Goal: Task Accomplishment & Management: Manage account settings

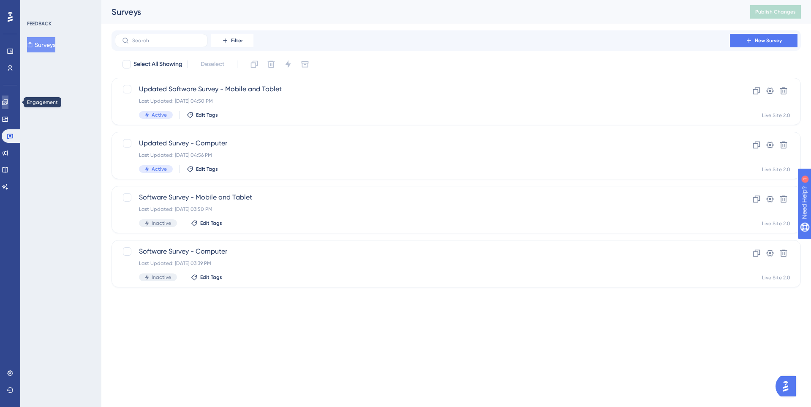
click at [8, 104] on icon at bounding box center [5, 102] width 7 height 7
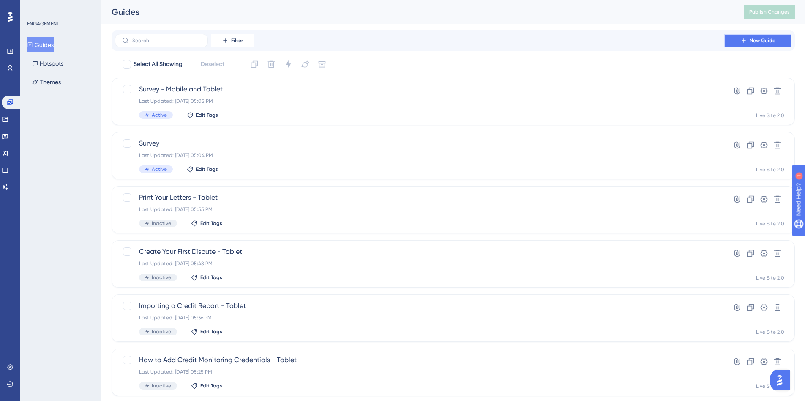
click at [746, 44] on button "New Guide" at bounding box center [758, 41] width 68 height 14
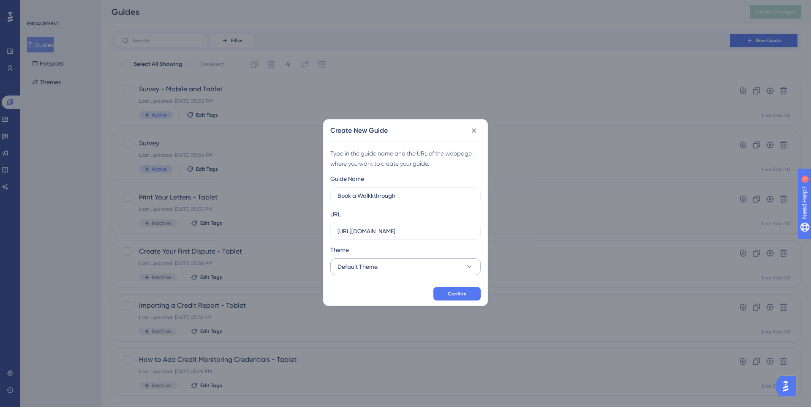
type input "Book a Walkkthrough"
click at [402, 265] on button "Default Theme" at bounding box center [406, 266] width 150 height 17
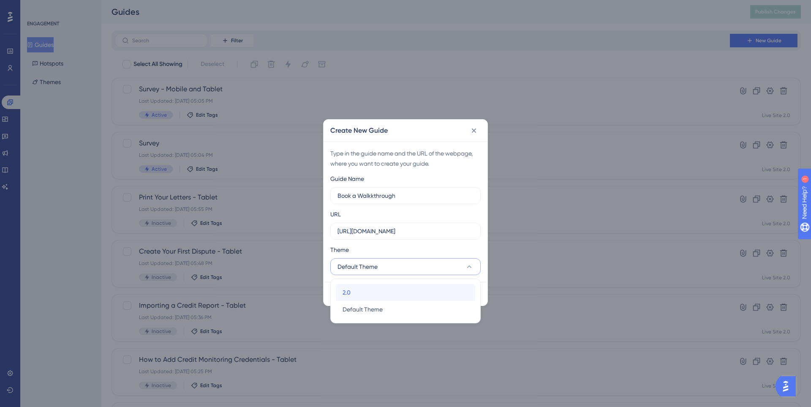
click at [360, 292] on div "2.0 2.0" at bounding box center [406, 292] width 126 height 17
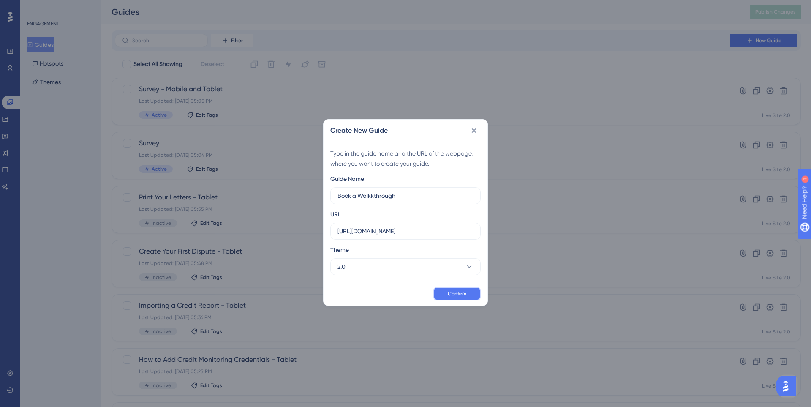
click at [440, 293] on button "Confirm" at bounding box center [457, 294] width 47 height 14
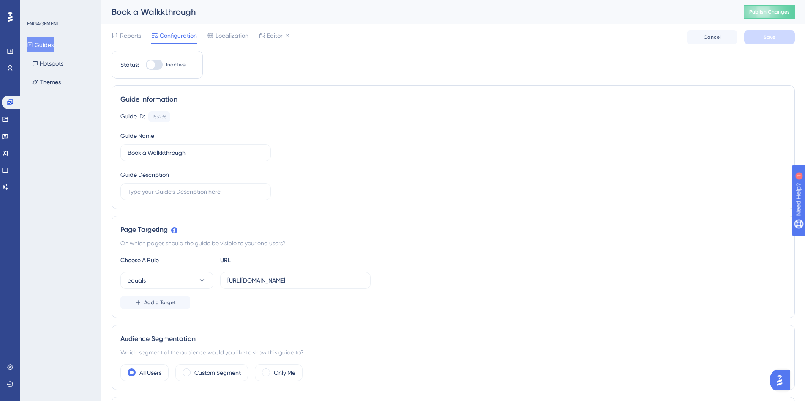
click at [52, 47] on button "Guides" at bounding box center [40, 44] width 27 height 15
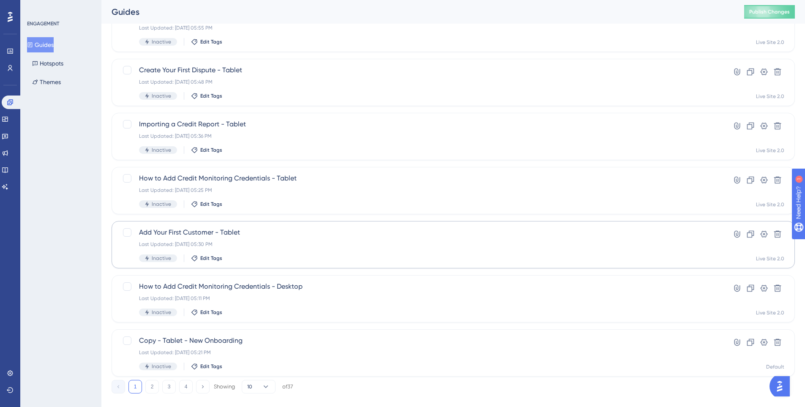
scroll to position [249, 0]
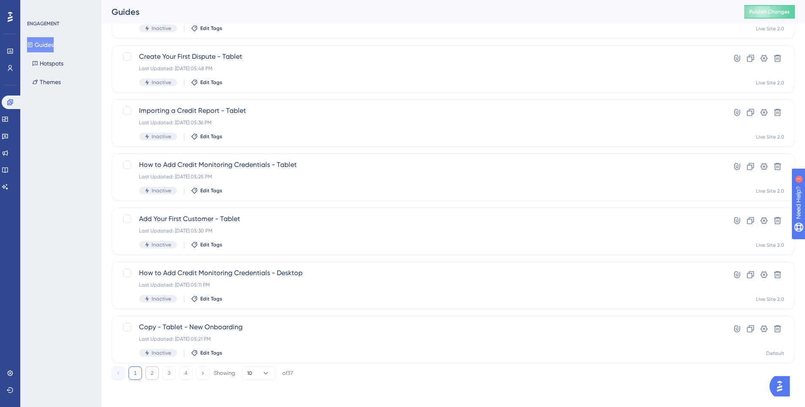
click at [151, 370] on button "2" at bounding box center [152, 373] width 14 height 14
click at [264, 365] on div "1 2 3 4 Showing 10 of 37" at bounding box center [453, 371] width 683 height 17
click at [265, 374] on icon at bounding box center [266, 373] width 8 height 8
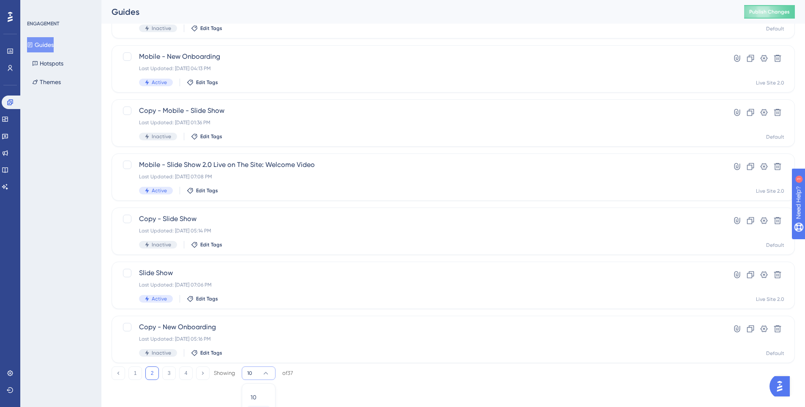
scroll to position [287, 0]
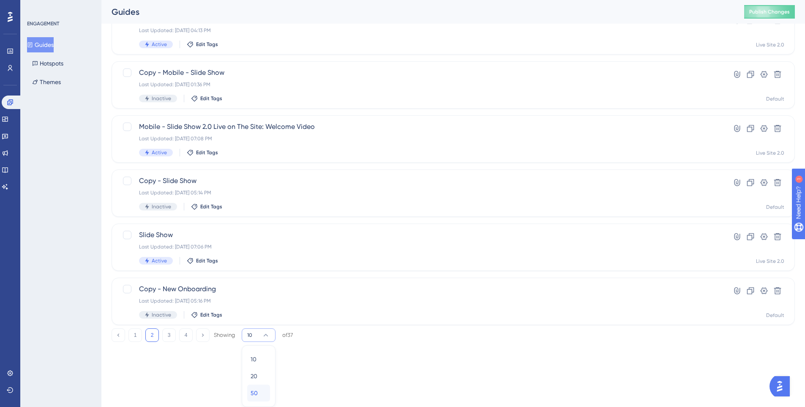
click at [256, 391] on span "50" at bounding box center [254, 393] width 7 height 10
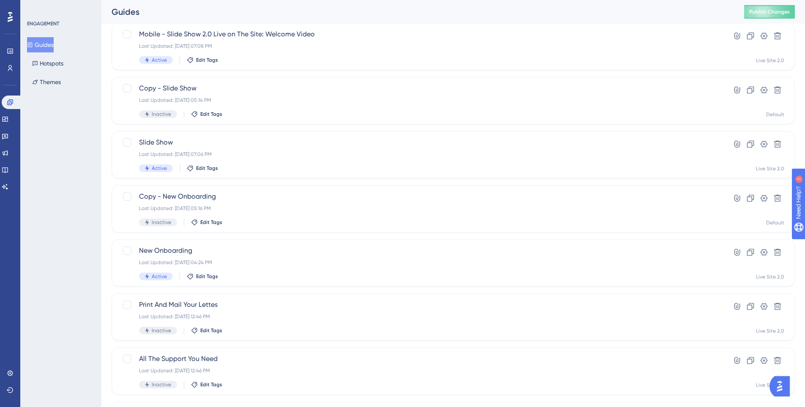
scroll to position [921, 0]
click at [682, 253] on span "New Onboarding" at bounding box center [419, 250] width 561 height 10
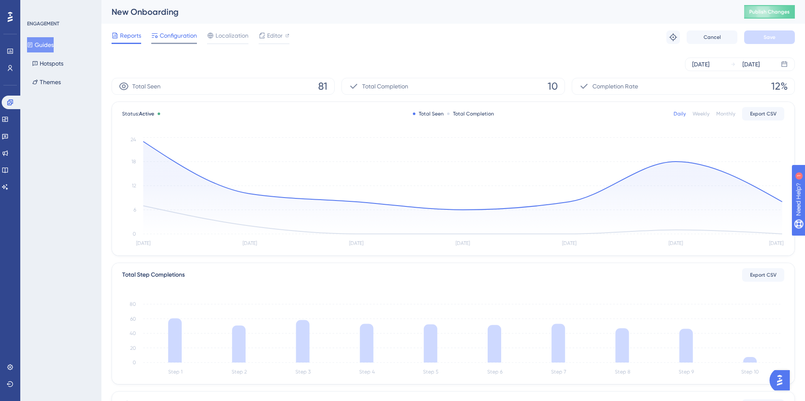
click at [171, 38] on span "Configuration" at bounding box center [178, 35] width 37 height 10
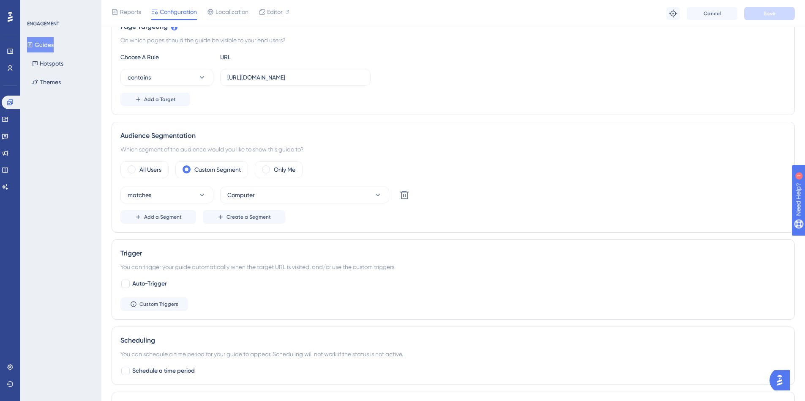
scroll to position [254, 0]
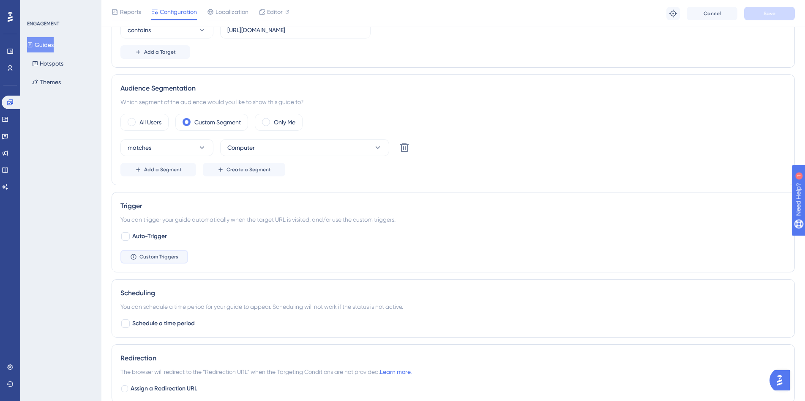
click at [168, 256] on span "Custom Triggers" at bounding box center [158, 256] width 39 height 7
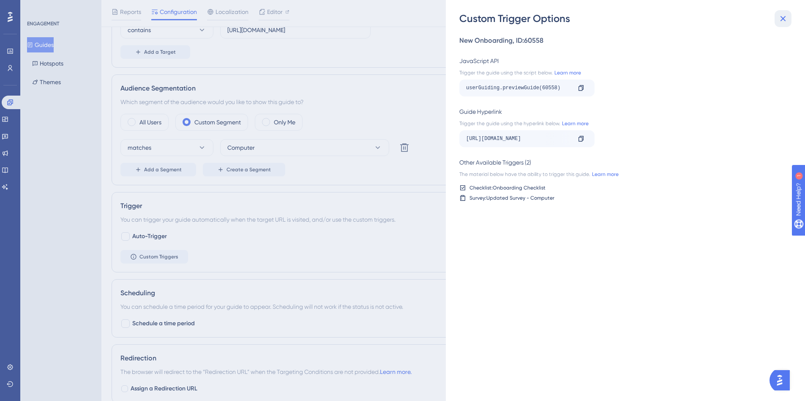
click at [786, 15] on icon at bounding box center [783, 19] width 10 height 10
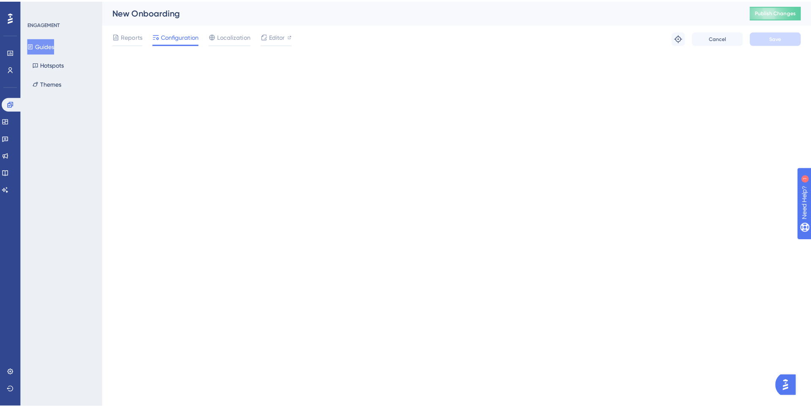
scroll to position [0, 0]
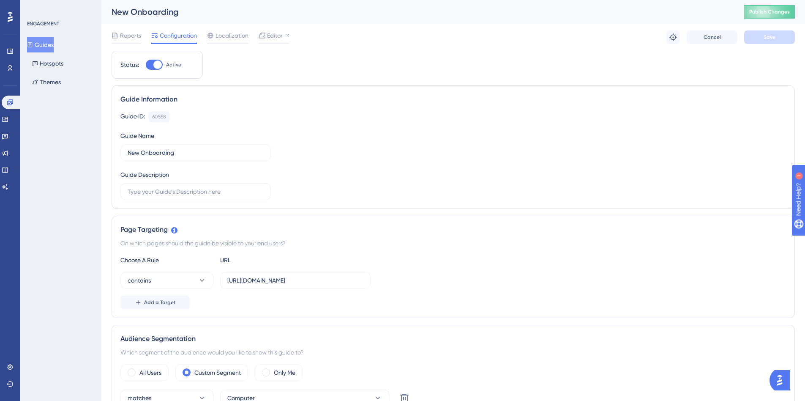
click at [40, 43] on button "Guides" at bounding box center [40, 44] width 27 height 15
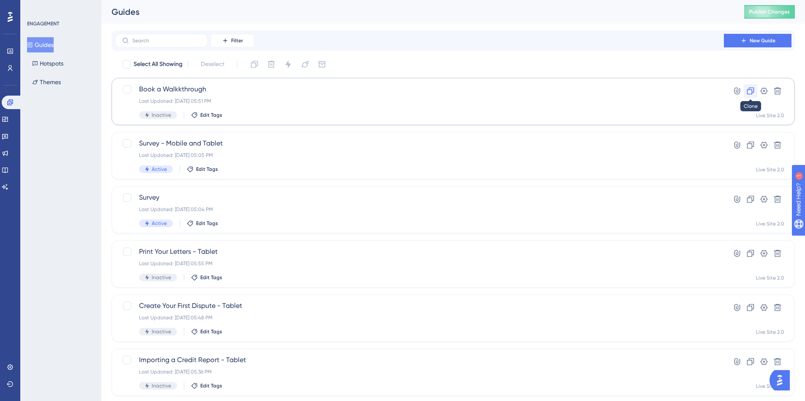
click at [751, 89] on icon at bounding box center [750, 91] width 8 height 8
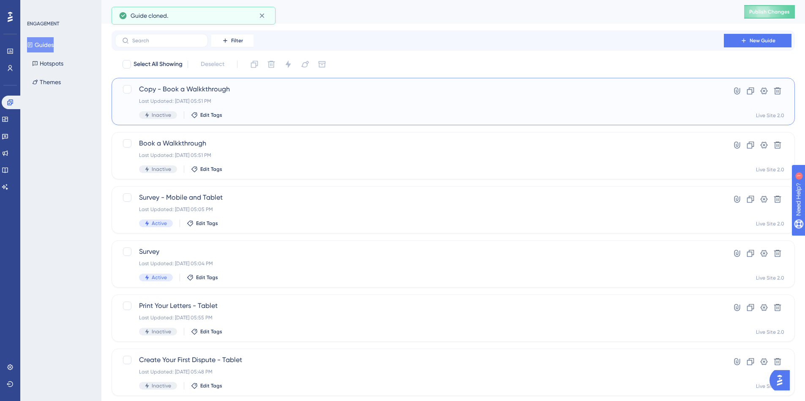
click at [281, 94] on span "Copy - Book a Walkkthrough" at bounding box center [419, 89] width 561 height 10
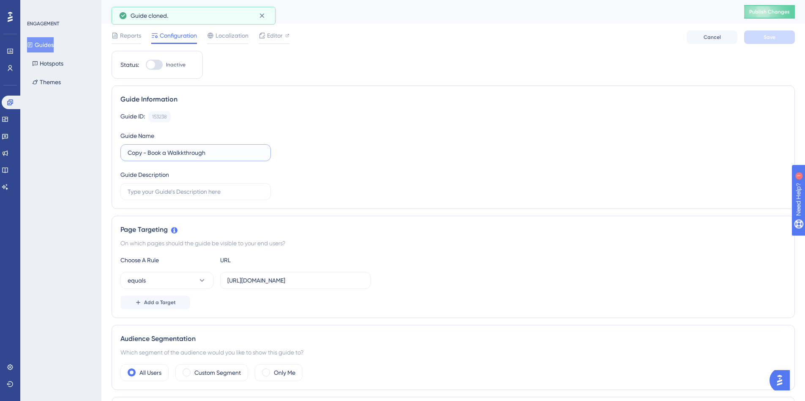
drag, startPoint x: 148, startPoint y: 153, endPoint x: 107, endPoint y: 145, distance: 42.8
click at [223, 153] on input "Book a Walkkthrough" at bounding box center [196, 152] width 136 height 9
type input "Book a Walkkthrough - Mobile and Tablet"
click at [377, 143] on div "Guide ID: 153238 Copy Guide Name Book a Walkkthrough - Mobile and Tablet Guide …" at bounding box center [453, 155] width 666 height 89
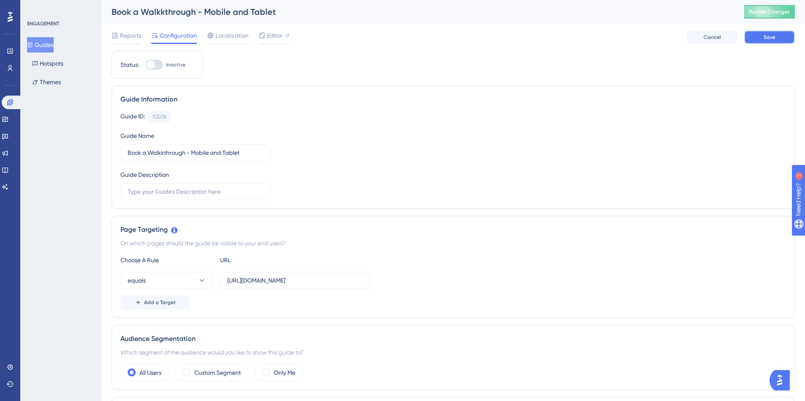
click at [773, 43] on button "Save" at bounding box center [769, 37] width 51 height 14
click at [267, 39] on span "Editor" at bounding box center [275, 35] width 16 height 10
click at [44, 48] on button "Guides" at bounding box center [40, 44] width 27 height 15
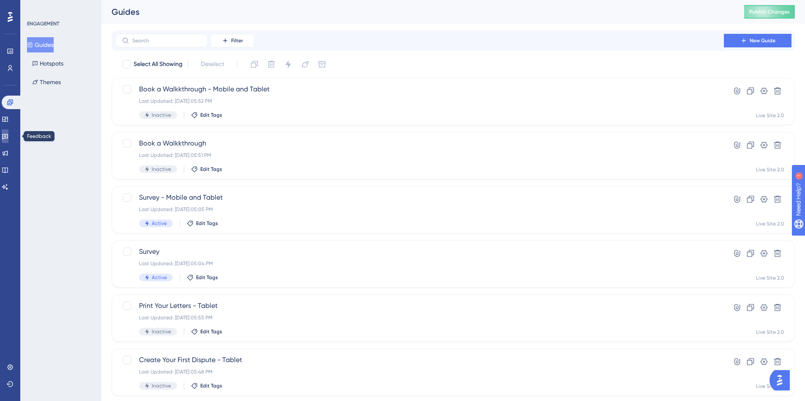
click at [8, 135] on icon at bounding box center [5, 136] width 7 height 7
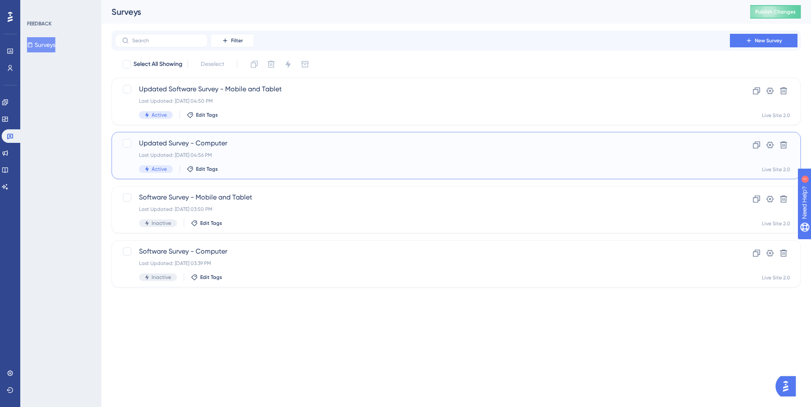
click at [287, 144] on span "Updated Survey - Computer" at bounding box center [422, 143] width 567 height 10
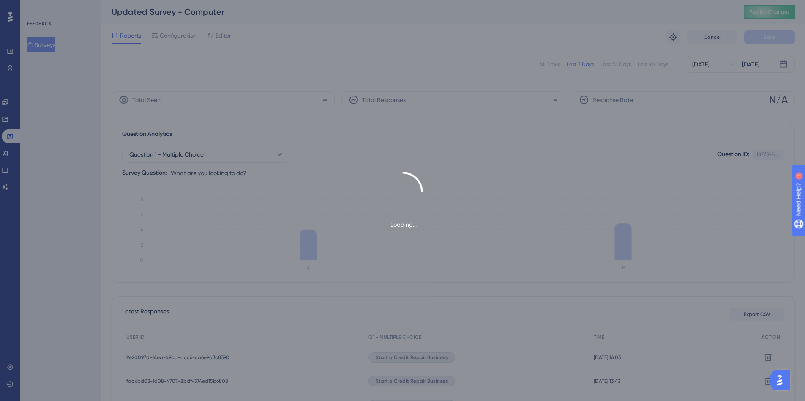
click at [226, 36] on div "Loading..." at bounding box center [402, 200] width 805 height 401
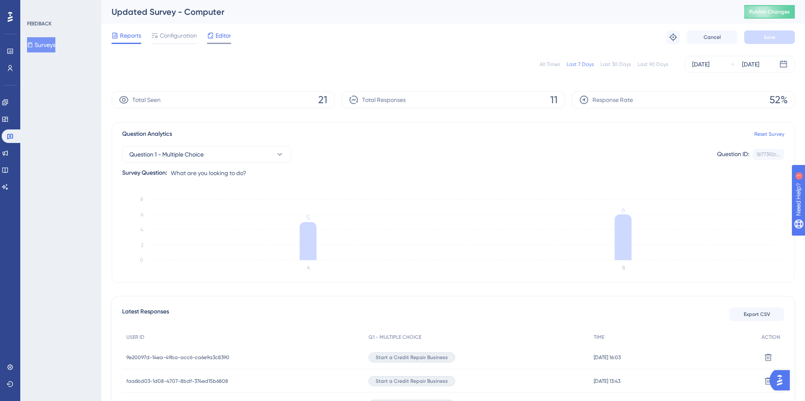
click at [220, 36] on span "Editor" at bounding box center [224, 35] width 16 height 10
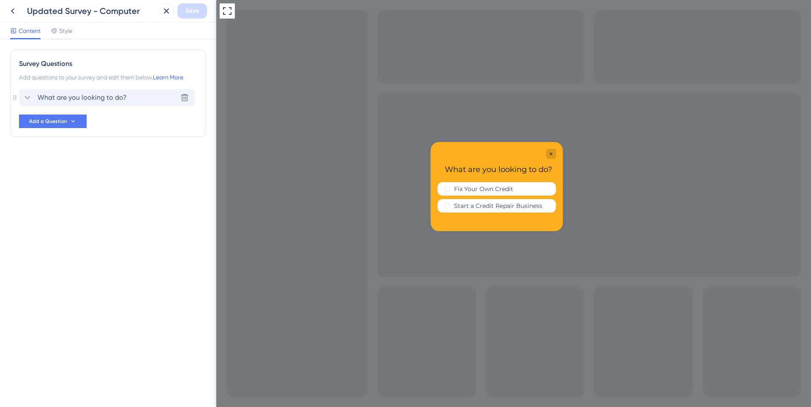
click at [33, 97] on div "What are you looking to do?" at bounding box center [74, 98] width 104 height 10
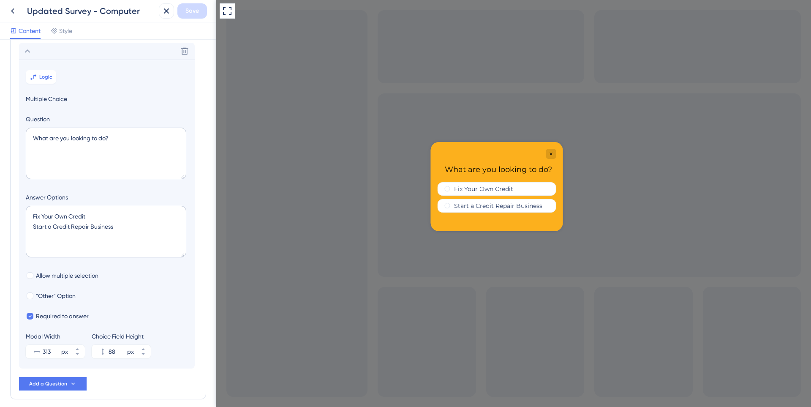
scroll to position [49, 0]
click at [42, 77] on button "Logic" at bounding box center [41, 74] width 30 height 14
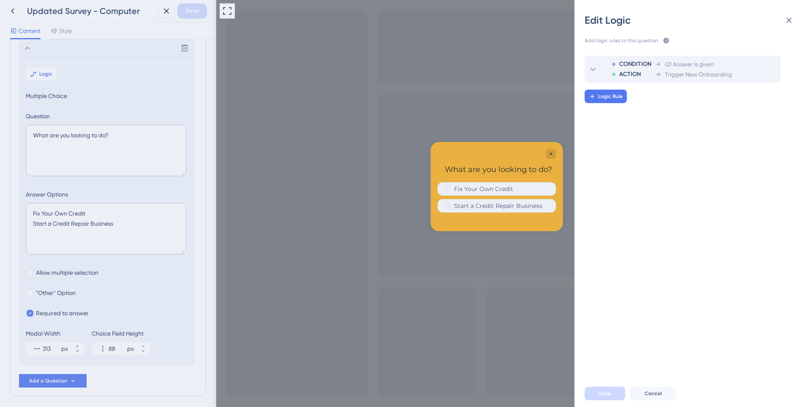
click at [675, 70] on span "Trigger New Onboarding" at bounding box center [698, 74] width 67 height 10
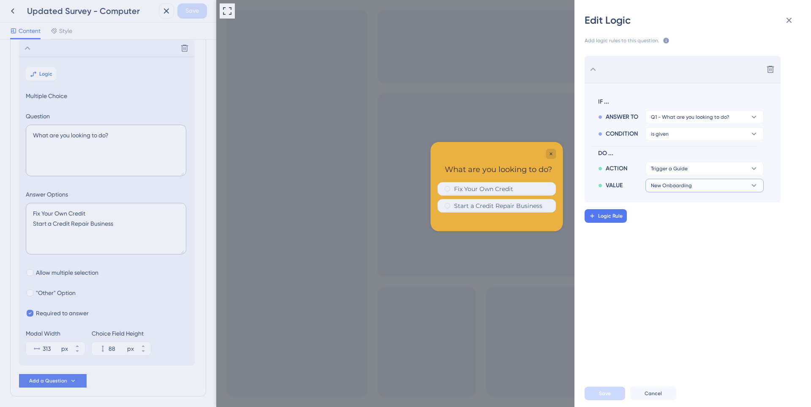
click at [671, 187] on span "New Onboarding" at bounding box center [671, 185] width 41 height 7
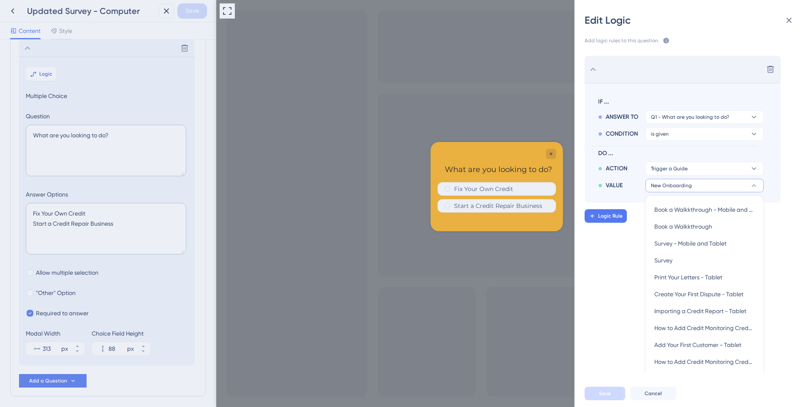
scroll to position [81, 0]
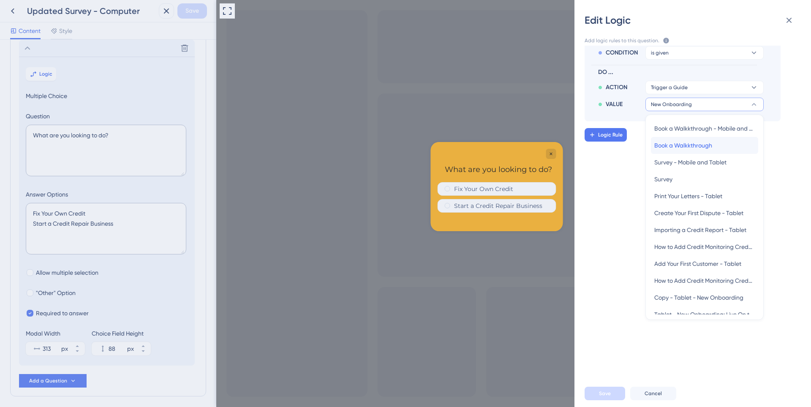
click at [685, 145] on span "Book a Walkkthrough" at bounding box center [684, 145] width 58 height 10
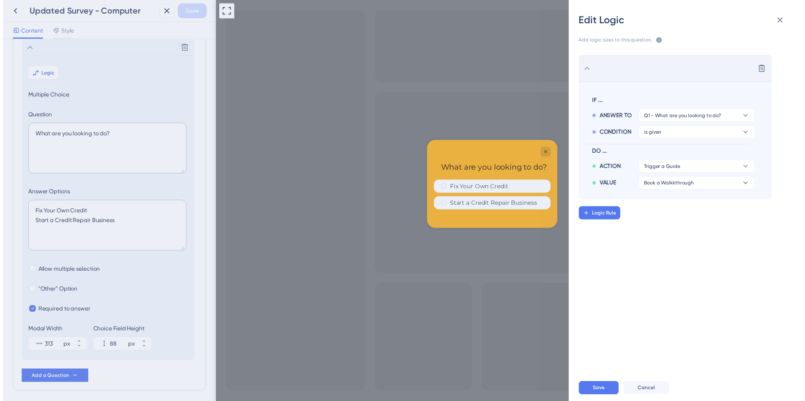
scroll to position [0, 0]
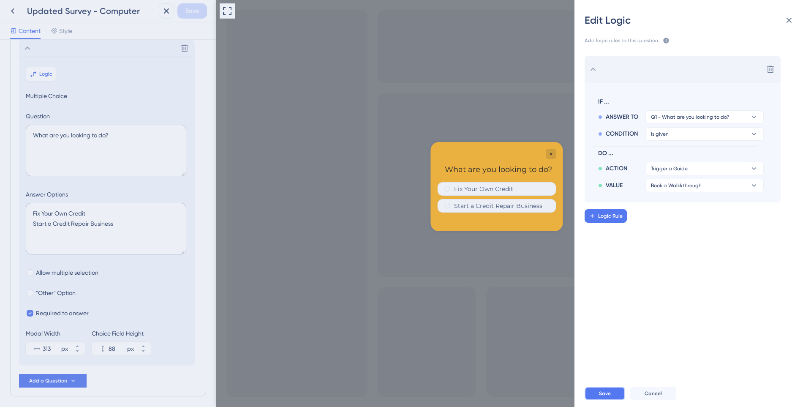
click at [597, 397] on button "Save" at bounding box center [605, 394] width 41 height 14
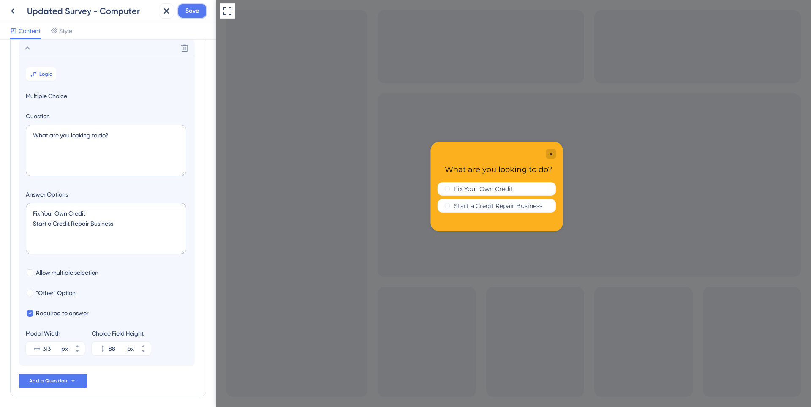
click at [191, 11] on span "Save" at bounding box center [193, 11] width 14 height 10
click at [15, 13] on div "Survey updated." at bounding box center [92, 16] width 164 height 18
click at [167, 16] on button at bounding box center [160, 16] width 13 height 14
click at [13, 16] on icon at bounding box center [13, 11] width 10 height 10
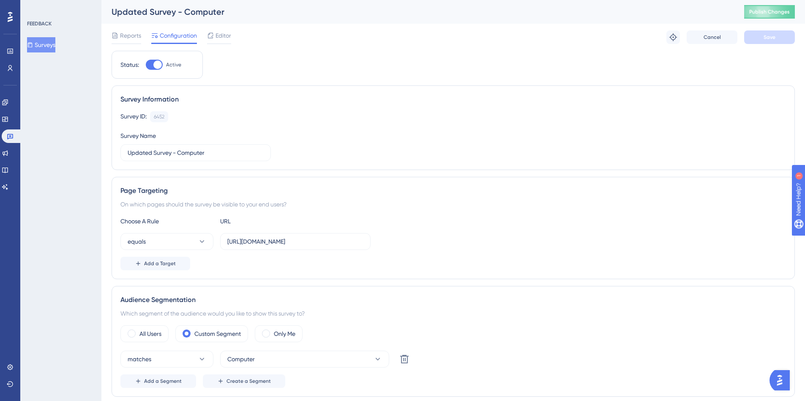
click at [48, 47] on button "Surveys" at bounding box center [41, 44] width 28 height 15
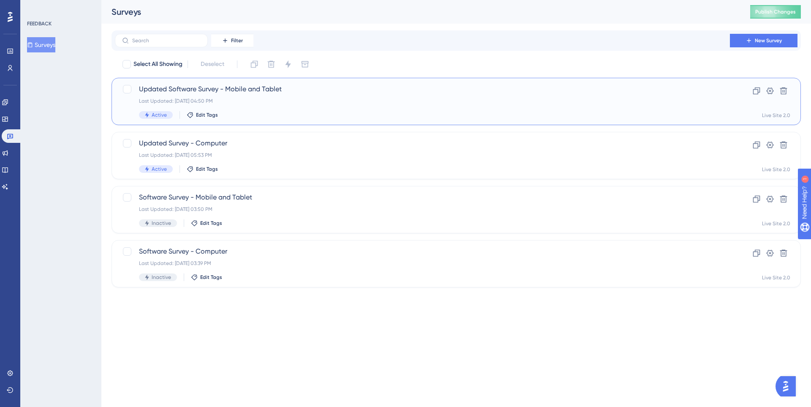
click at [253, 109] on div "Updated Software Survey - Mobile and Tablet Last Updated: Sep 30 2025, 04:50 PM…" at bounding box center [422, 101] width 567 height 35
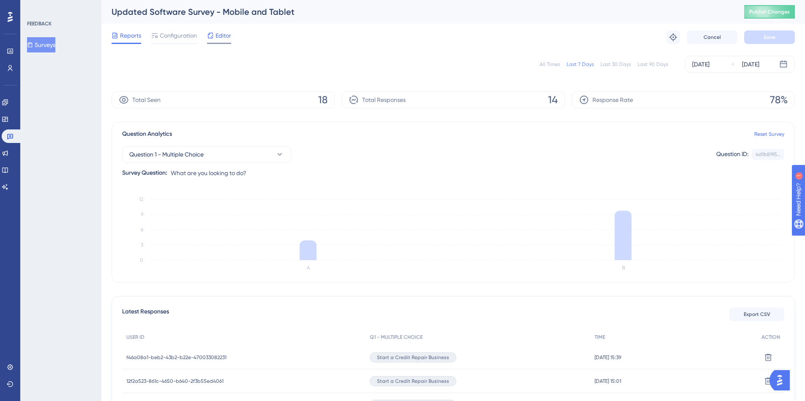
click at [217, 43] on div at bounding box center [219, 43] width 24 height 1
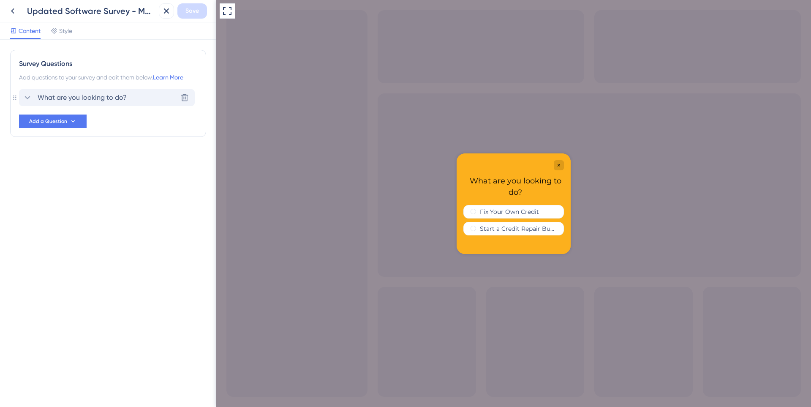
click at [117, 90] on div "What are you looking to do? Delete" at bounding box center [107, 97] width 176 height 17
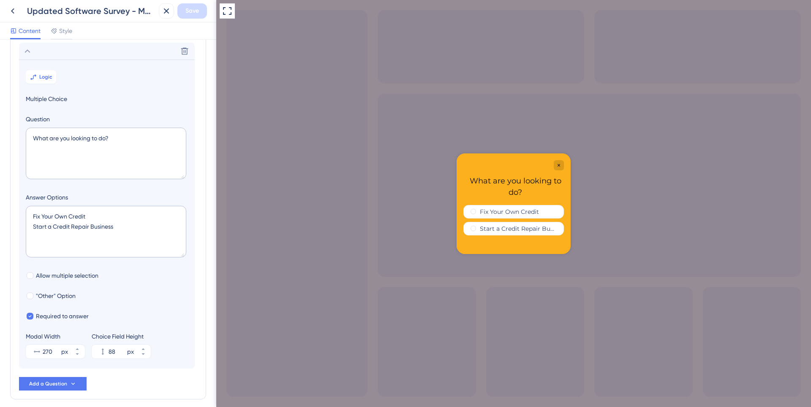
scroll to position [49, 0]
click at [34, 78] on button "Logic" at bounding box center [41, 74] width 30 height 14
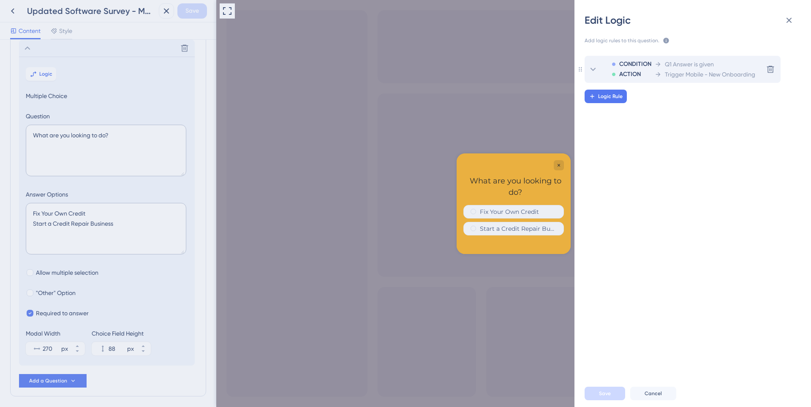
click at [654, 72] on div "CONDITION ACTION Q1 Answer is given Trigger Mobile - New Onboarding" at bounding box center [680, 69] width 152 height 27
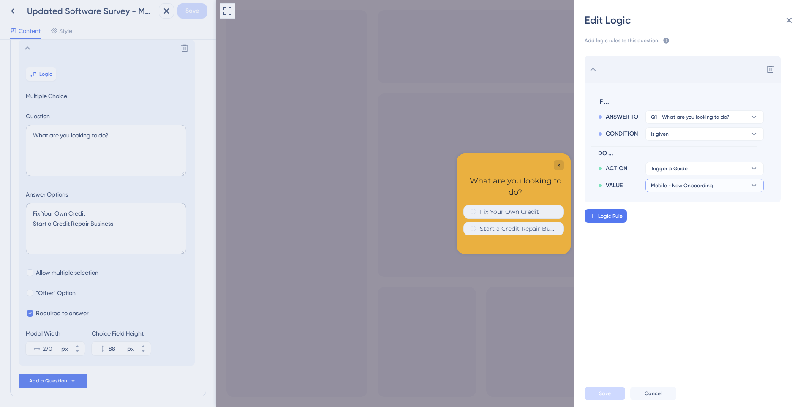
click at [663, 190] on button "Mobile - New Onboarding" at bounding box center [705, 186] width 118 height 14
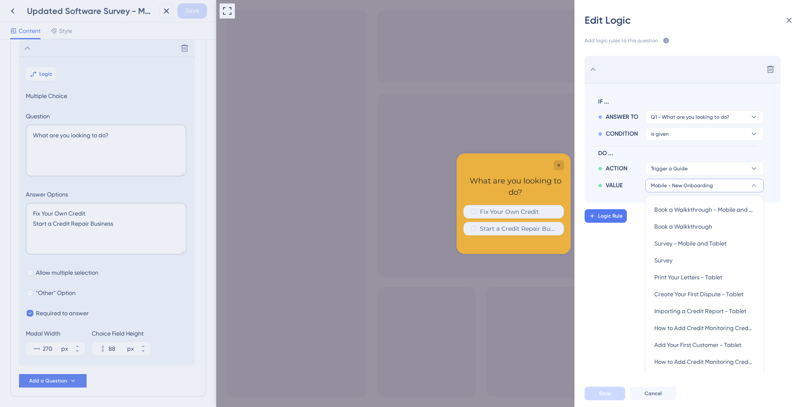
scroll to position [81, 0]
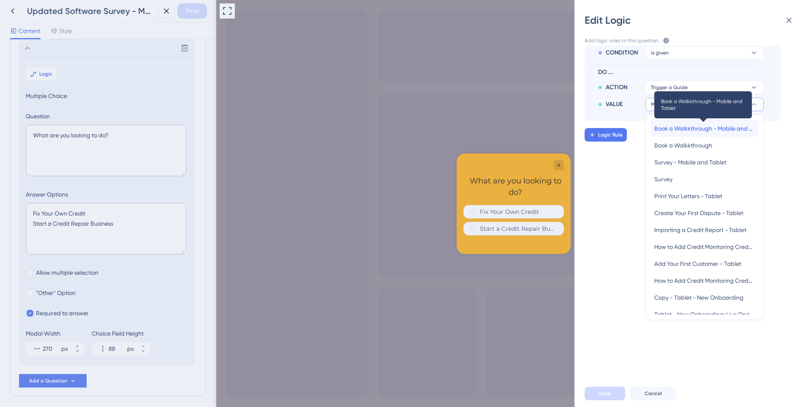
click at [682, 132] on span "Book a Walkkthrough - Mobile and Tablet" at bounding box center [705, 128] width 101 height 10
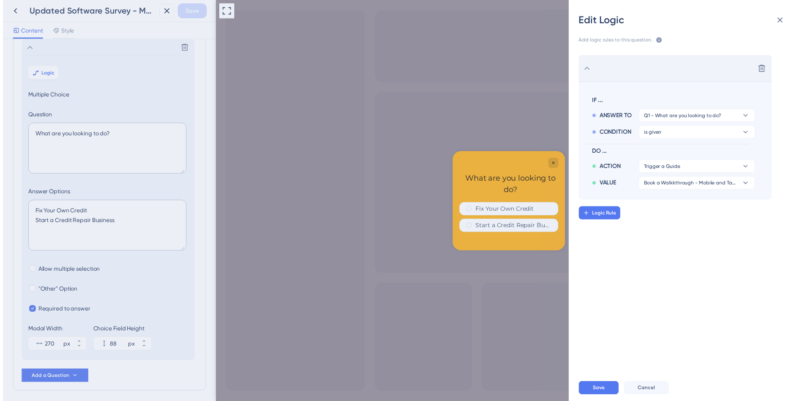
scroll to position [0, 0]
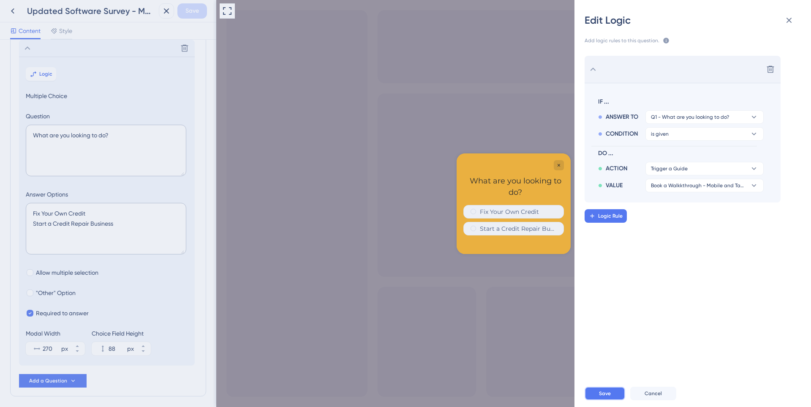
click at [602, 393] on span "Save" at bounding box center [605, 393] width 12 height 7
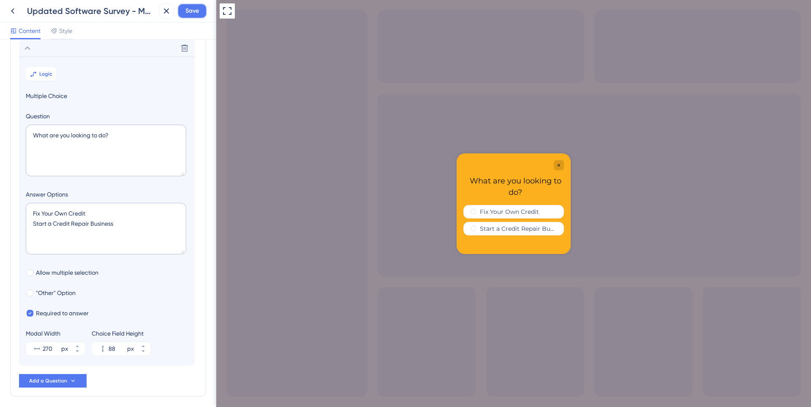
click at [187, 5] on button "Save" at bounding box center [193, 10] width 30 height 15
click at [16, 12] on div "Survey updated." at bounding box center [92, 16] width 164 height 18
click at [161, 18] on icon at bounding box center [160, 15] width 8 height 8
click at [9, 9] on icon at bounding box center [13, 11] width 10 height 10
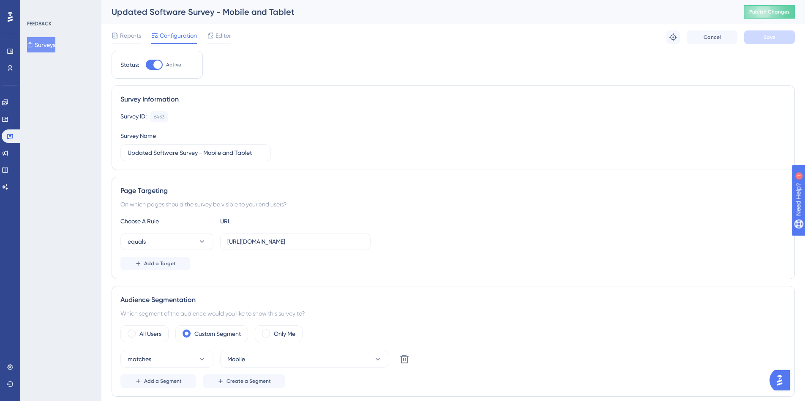
click at [43, 42] on button "Surveys" at bounding box center [41, 44] width 28 height 15
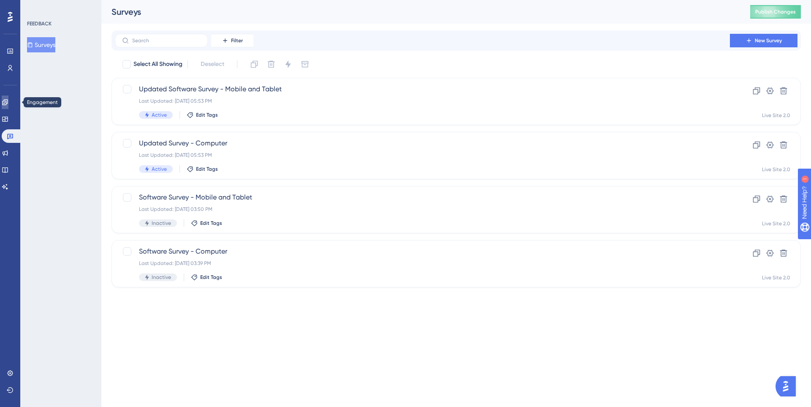
click at [7, 102] on icon at bounding box center [5, 102] width 7 height 7
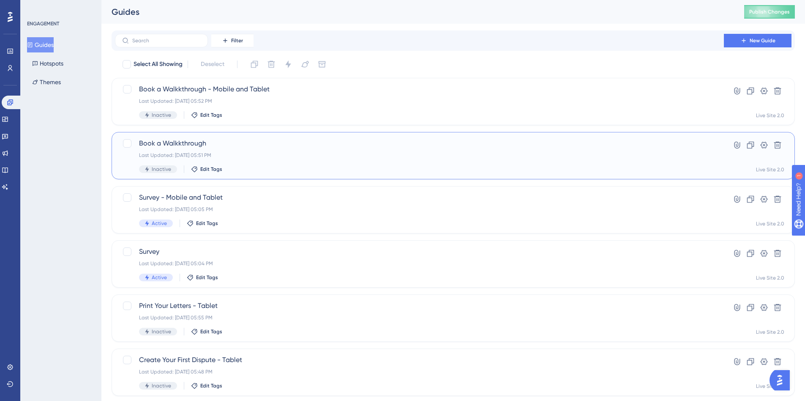
click at [272, 157] on div "Last Updated: Oct 01 2025, 05:51 PM" at bounding box center [419, 155] width 561 height 7
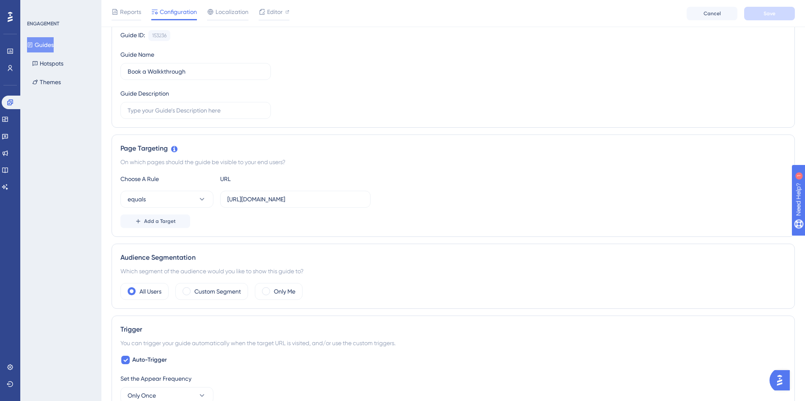
scroll to position [169, 0]
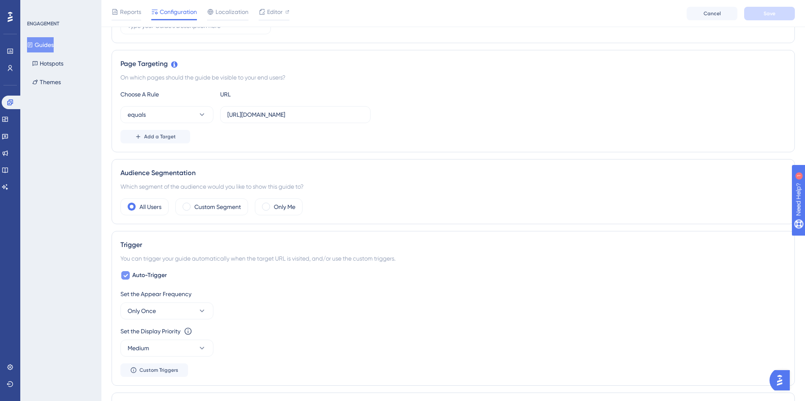
click at [123, 271] on div at bounding box center [125, 275] width 8 height 8
checkbox input "false"
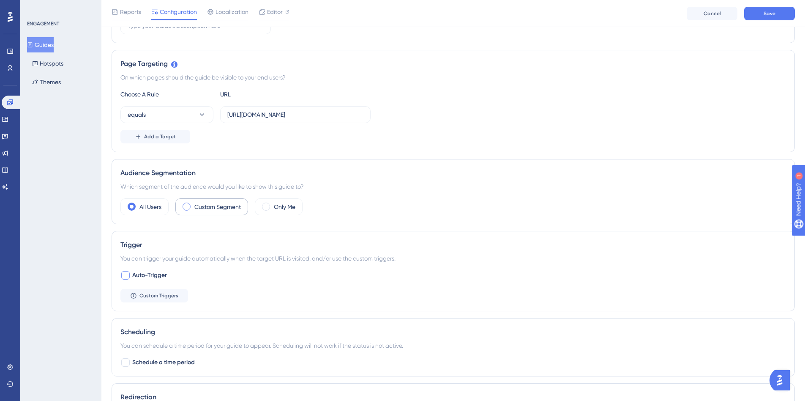
click at [216, 206] on label "Custom Segment" at bounding box center [217, 207] width 46 height 10
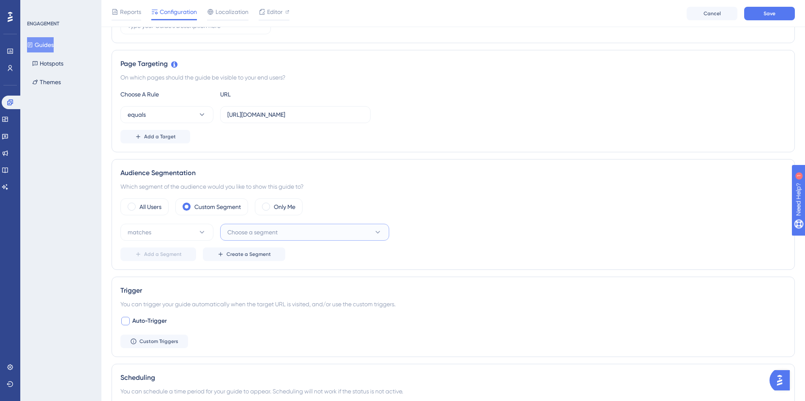
click at [232, 233] on span "Choose a segment" at bounding box center [252, 232] width 50 height 10
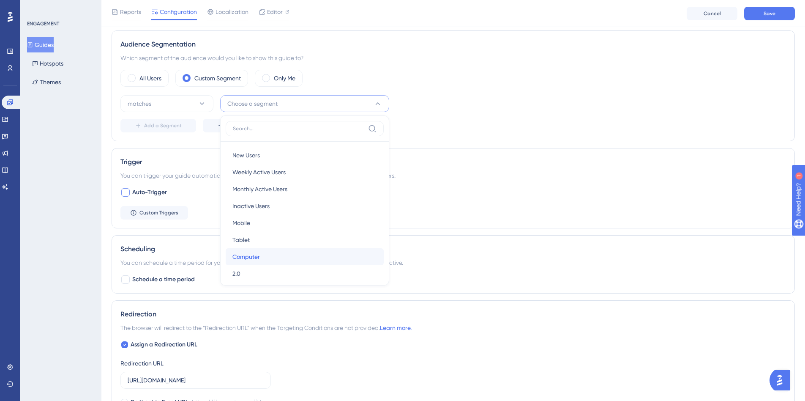
click at [251, 249] on div "Computer Computer" at bounding box center [304, 256] width 145 height 17
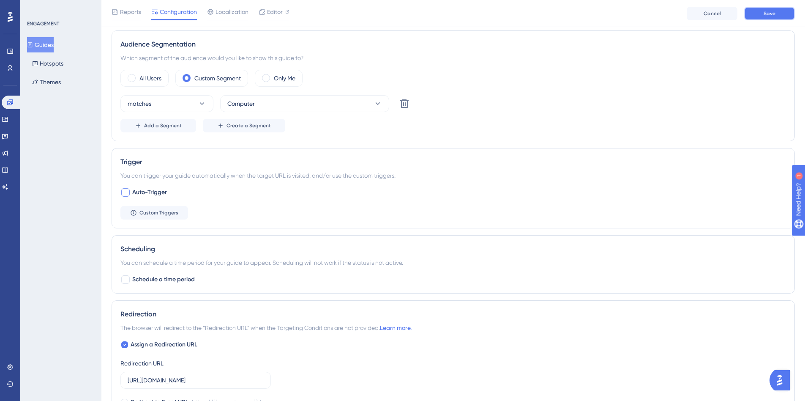
click at [752, 13] on button "Save" at bounding box center [769, 14] width 51 height 14
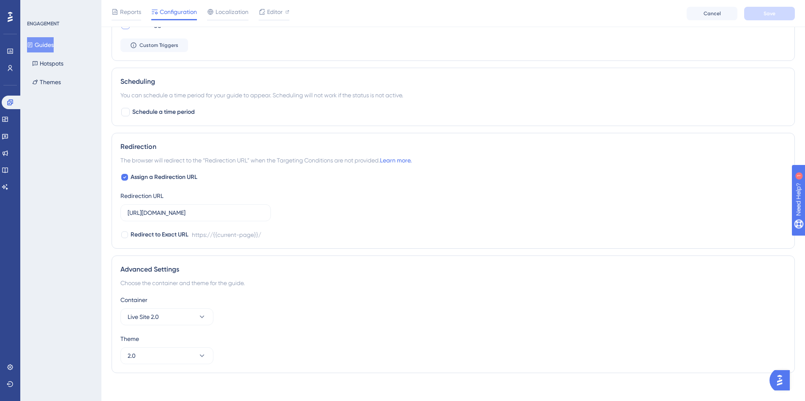
scroll to position [471, 0]
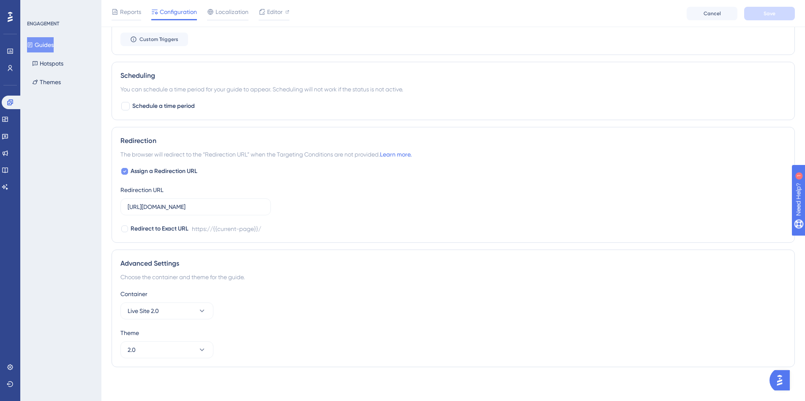
click at [127, 173] on div at bounding box center [124, 171] width 7 height 7
checkbox input "false"
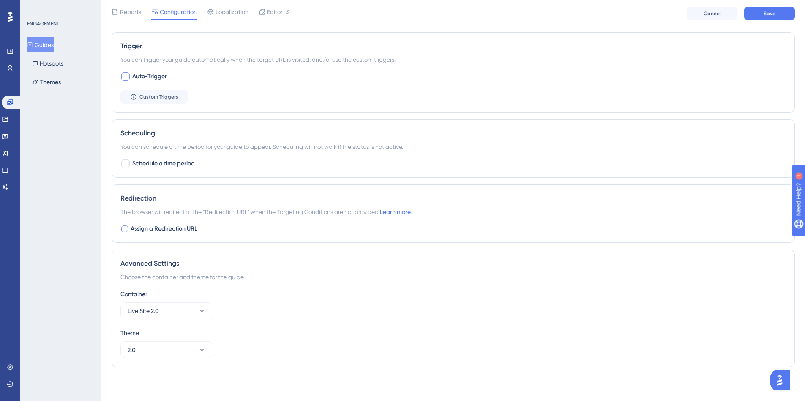
scroll to position [413, 0]
click at [790, 18] on button "Save" at bounding box center [769, 14] width 51 height 14
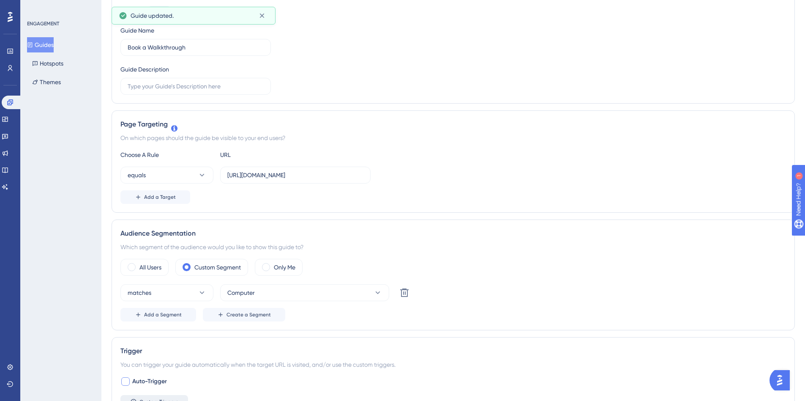
scroll to position [0, 0]
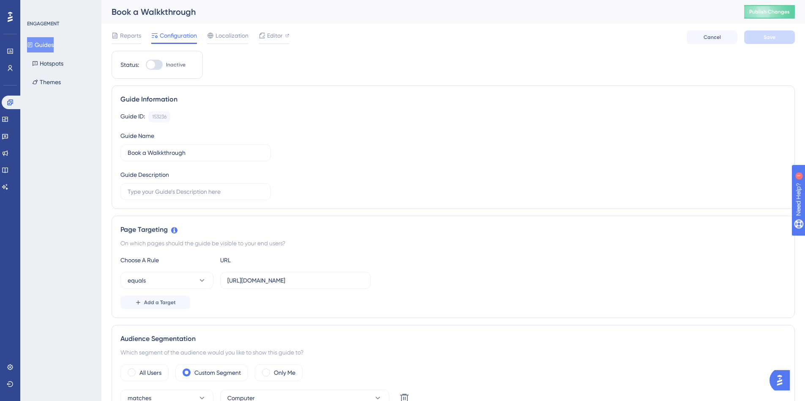
click at [51, 49] on button "Guides" at bounding box center [40, 44] width 27 height 15
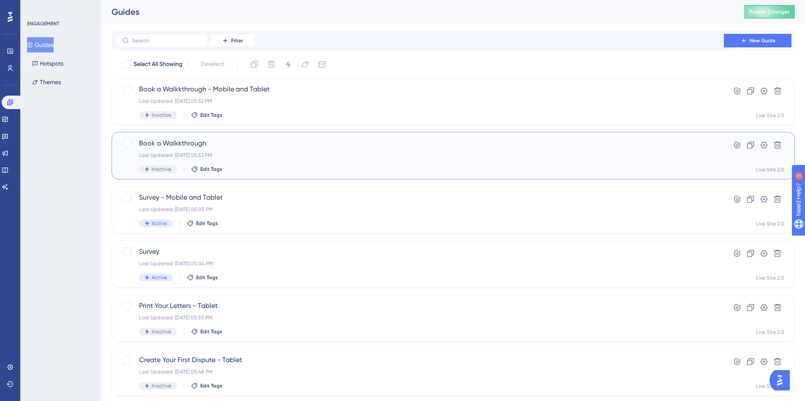
click at [246, 160] on div "Book a Walkkthrough Last Updated: Oct 01 2025, 05:53 PM Inactive Edit Tags" at bounding box center [419, 155] width 561 height 35
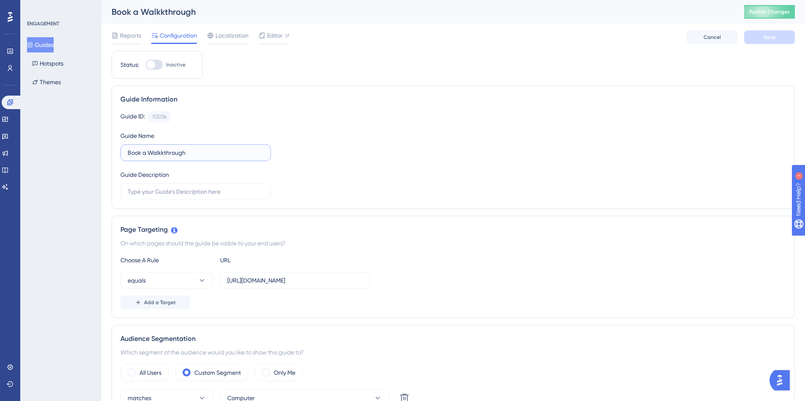
click at [163, 153] on input "Book a Walkkthrough" at bounding box center [196, 152] width 136 height 9
click at [165, 154] on input "Book a Walkkthrough" at bounding box center [196, 152] width 136 height 9
type input "Book a Walkthrough"
click at [367, 160] on div "Guide ID: 153236 Copy Guide Name Book a Walkthrough Guide Description" at bounding box center [453, 155] width 666 height 89
click at [769, 38] on span "Save" at bounding box center [770, 37] width 12 height 7
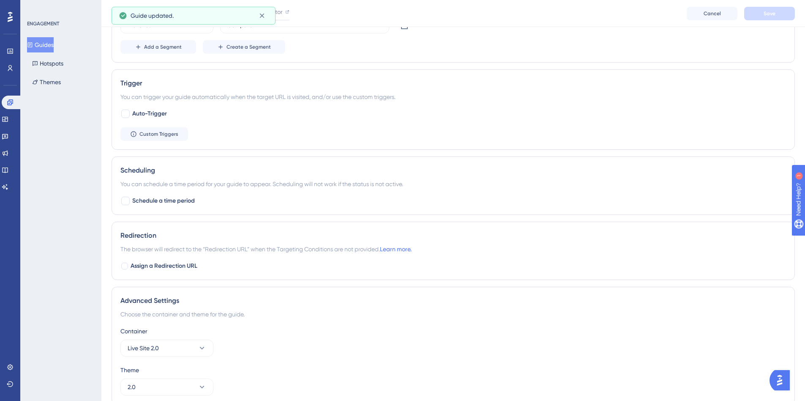
scroll to position [413, 0]
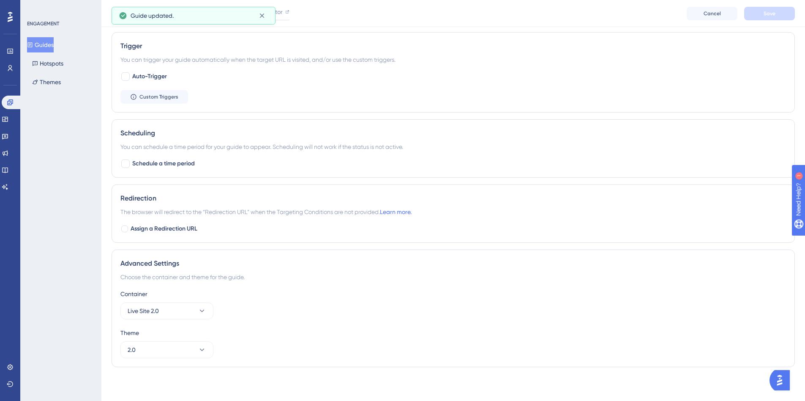
click at [33, 47] on icon at bounding box center [30, 45] width 6 height 6
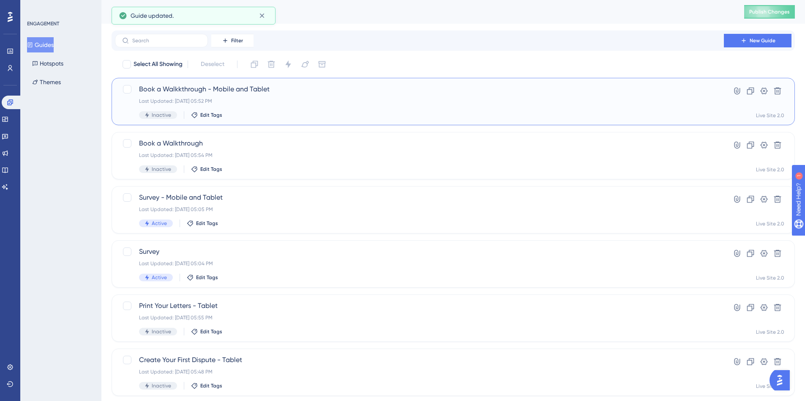
click at [253, 104] on div "Book a Walkkthrough - Mobile and Tablet Last Updated: Oct 01 2025, 05:52 PM Ina…" at bounding box center [419, 101] width 561 height 35
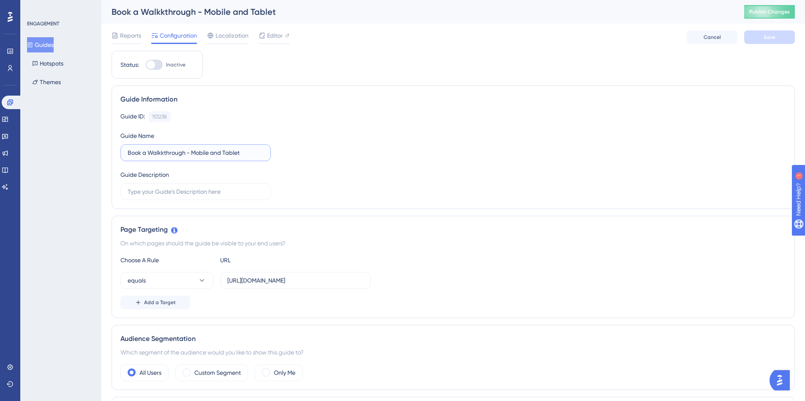
click at [162, 153] on input "Book a Walkkthrough - Mobile and Tablet" at bounding box center [196, 152] width 136 height 9
click at [163, 153] on input "Book a Walkkthrough - Mobile and Tablet" at bounding box center [196, 152] width 136 height 9
click at [160, 152] on input "Book a Walkkthrough - Mobile and Tablet" at bounding box center [196, 152] width 136 height 9
click at [166, 154] on input "Book a Walkkthrough - Mobile and Tablet" at bounding box center [196, 152] width 136 height 9
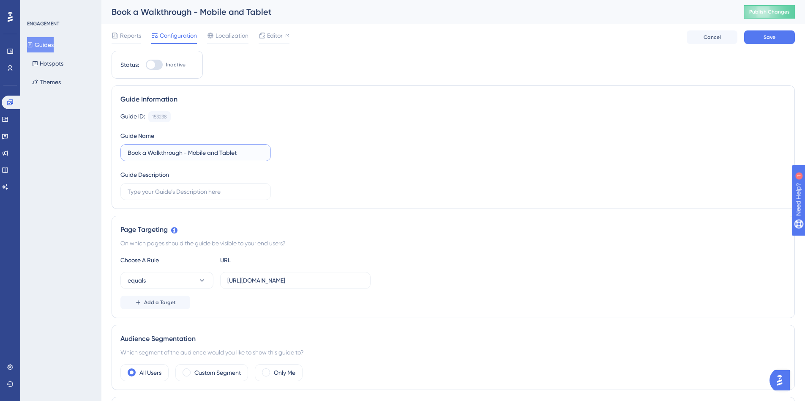
type input "Book a Walkthrough - Mobile and Tablet"
click at [369, 190] on div "Guide ID: 153238 Copy Guide Name Book a Walkthrough - Mobile and Tablet Guide D…" at bounding box center [453, 155] width 666 height 89
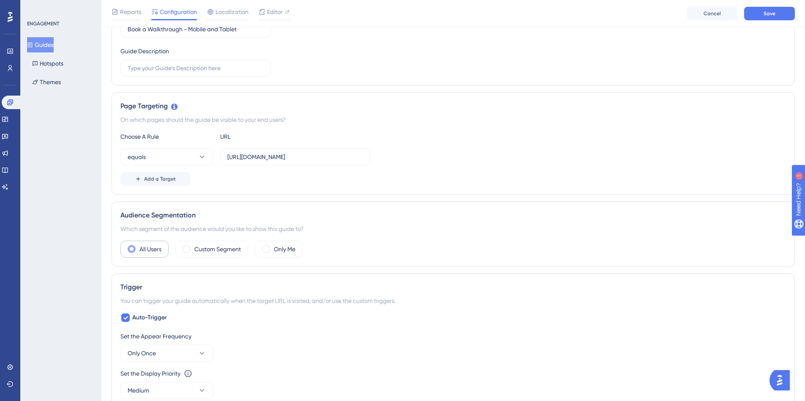
scroll to position [169, 0]
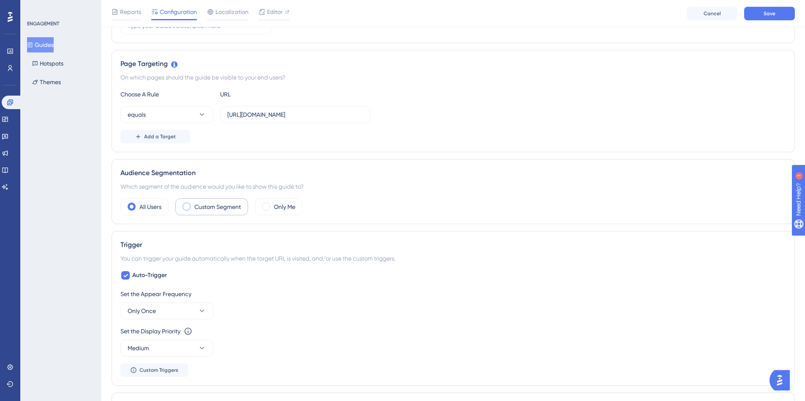
click at [184, 207] on span at bounding box center [187, 206] width 8 height 8
click at [193, 204] on input "radio" at bounding box center [193, 204] width 0 height 0
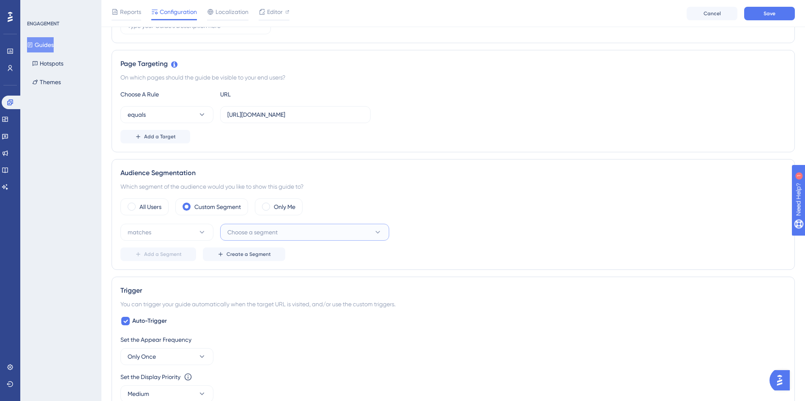
click at [235, 234] on span "Choose a segment" at bounding box center [252, 232] width 50 height 10
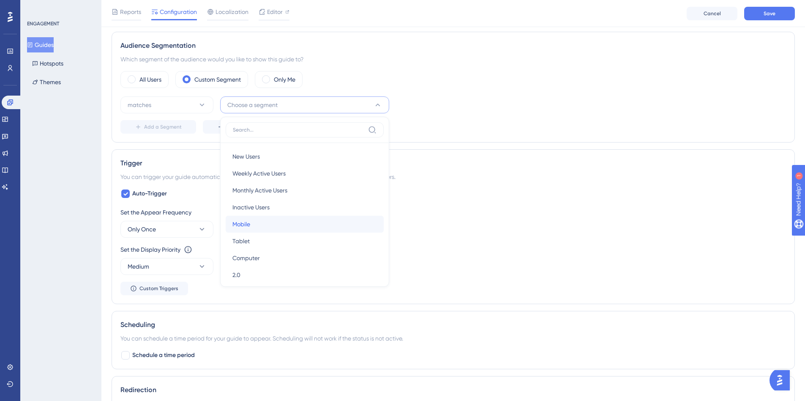
click at [240, 229] on span "Mobile" at bounding box center [241, 224] width 18 height 10
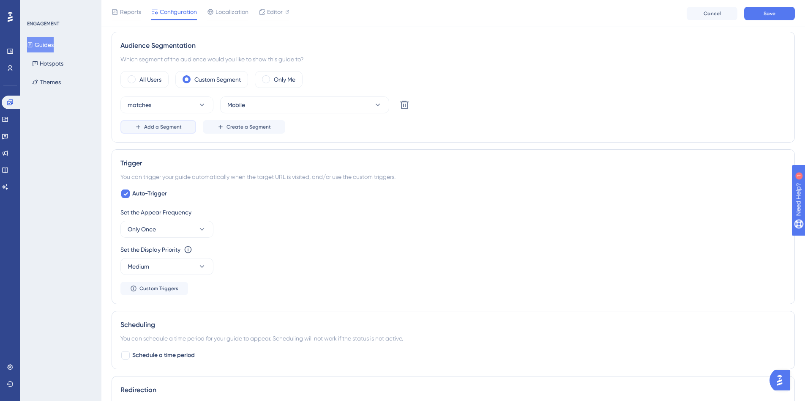
click at [175, 128] on span "Add a Segment" at bounding box center [163, 126] width 38 height 7
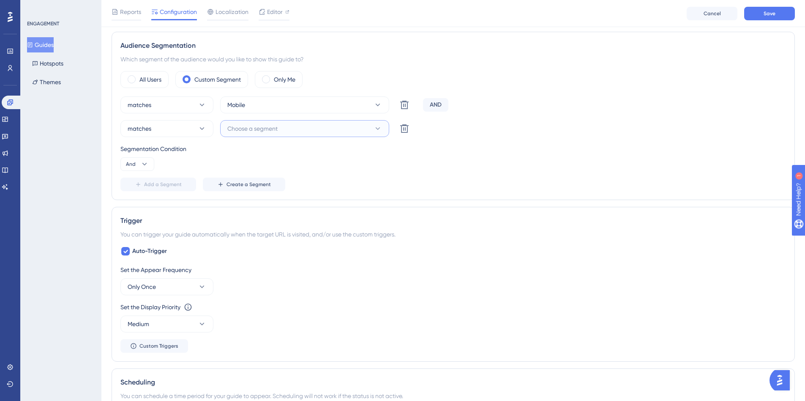
click at [254, 123] on button "Choose a segment" at bounding box center [304, 128] width 169 height 17
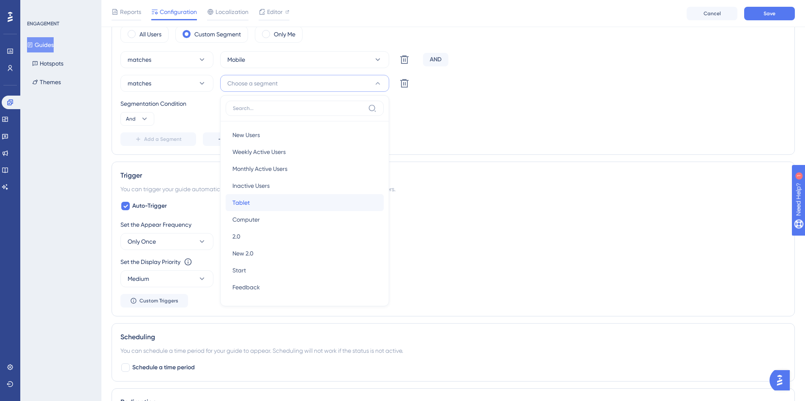
click at [254, 207] on div "Tablet Tablet" at bounding box center [304, 202] width 145 height 17
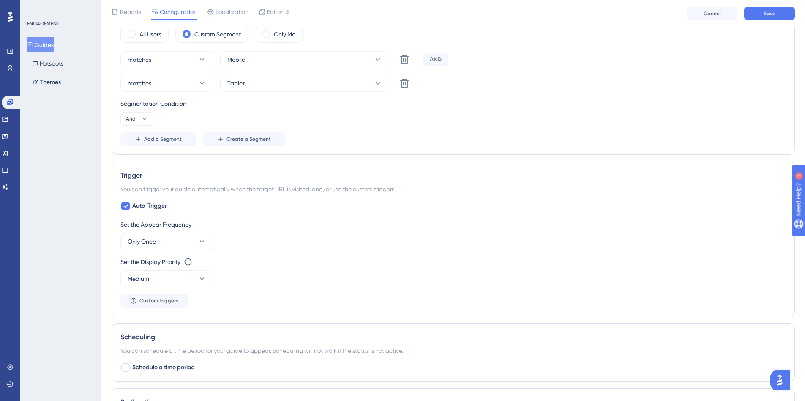
click at [326, 145] on div "Add a Segment Create a Segment" at bounding box center [453, 139] width 666 height 14
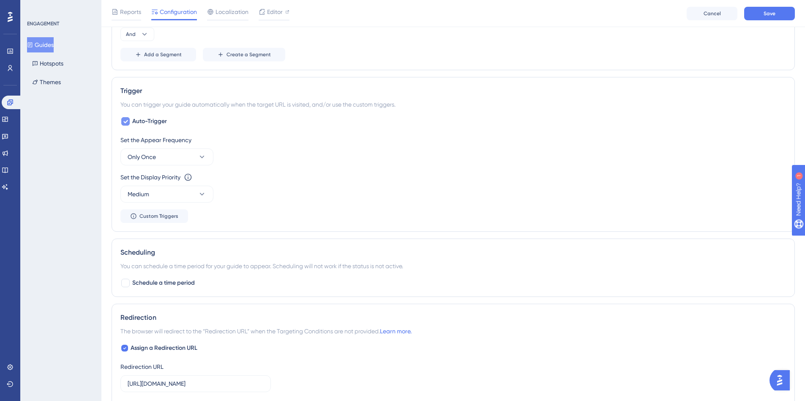
click at [125, 120] on icon at bounding box center [125, 121] width 5 height 7
checkbox input "false"
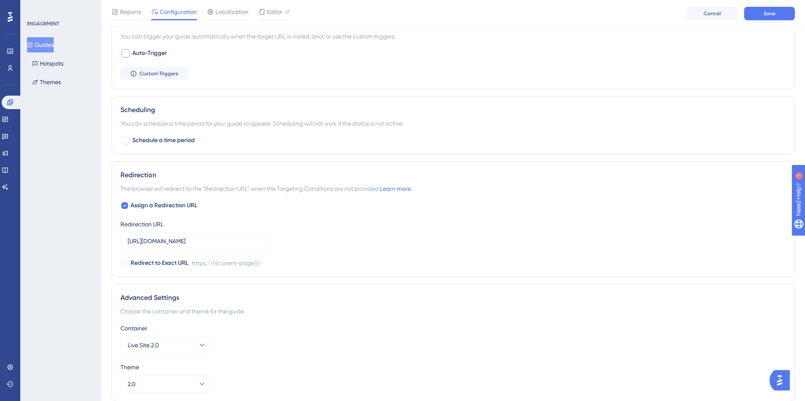
scroll to position [511, 0]
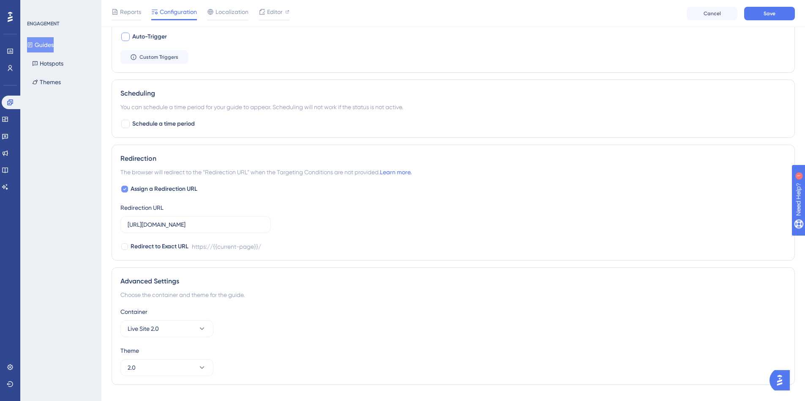
click at [123, 191] on div at bounding box center [124, 189] width 7 height 7
checkbox input "false"
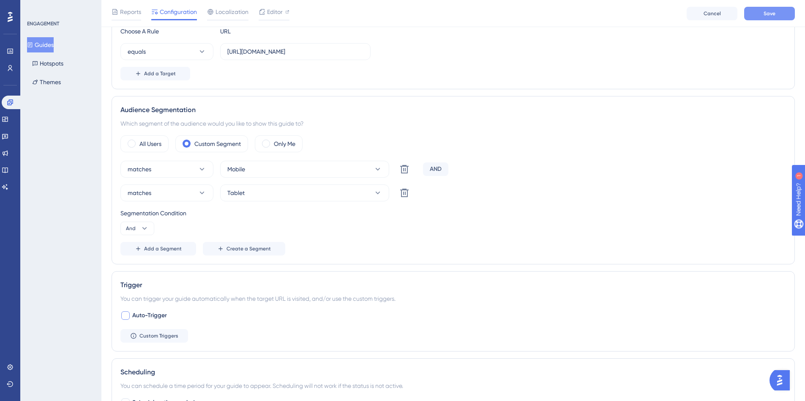
scroll to position [217, 0]
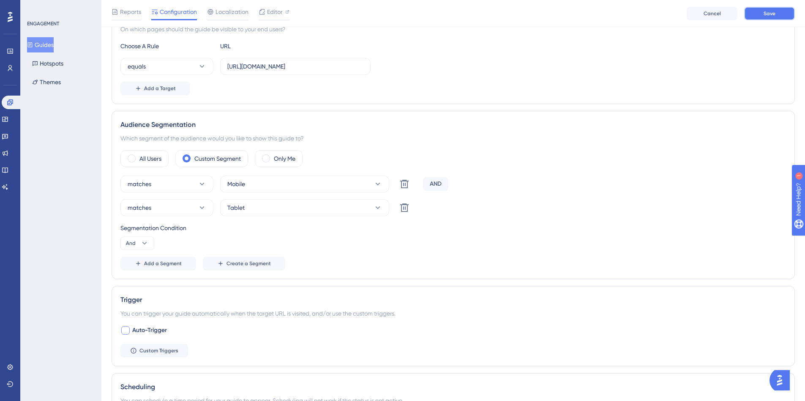
click at [755, 15] on button "Save" at bounding box center [769, 14] width 51 height 14
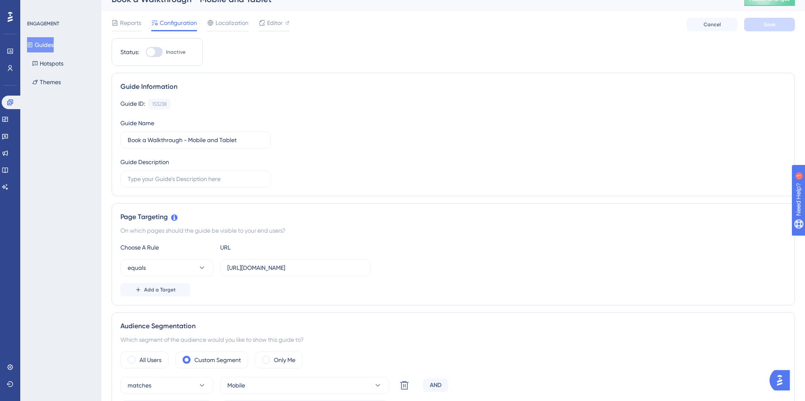
scroll to position [0, 0]
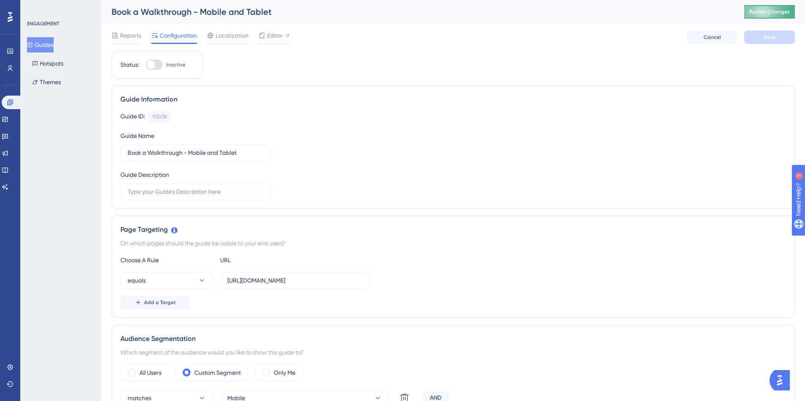
click at [785, 16] on button "Publish Changes" at bounding box center [769, 12] width 51 height 14
click at [11, 132] on link at bounding box center [10, 136] width 17 height 14
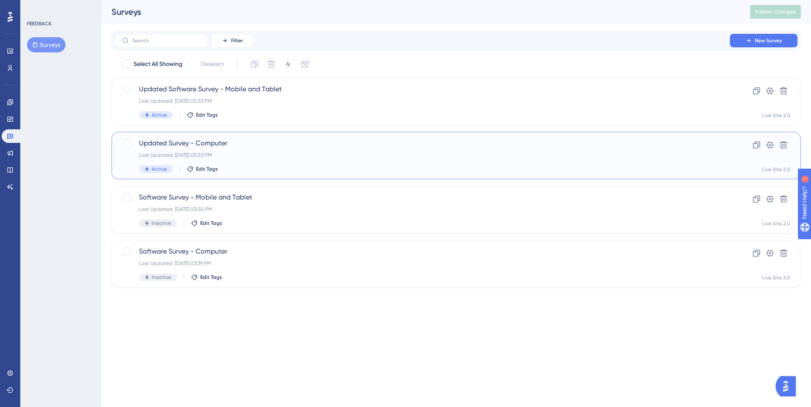
click at [280, 153] on div "Last Updated: Oct 01 2025, 05:53 PM" at bounding box center [422, 155] width 567 height 7
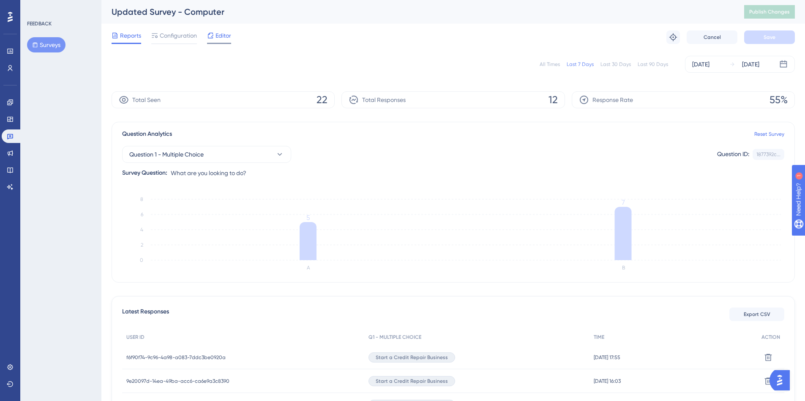
click at [221, 40] on span "Editor" at bounding box center [224, 35] width 16 height 10
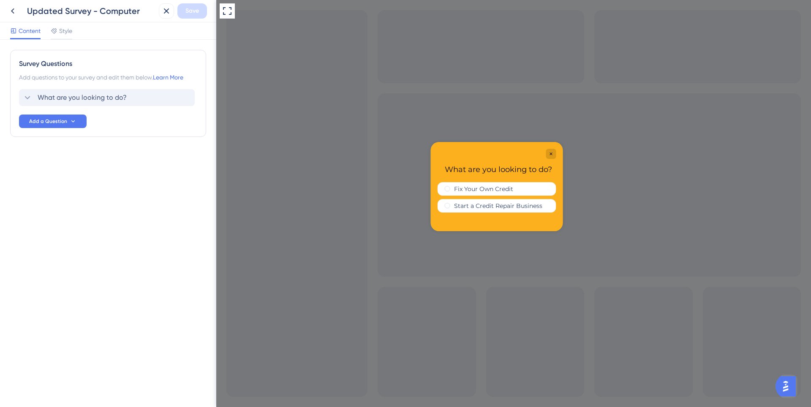
click at [147, 96] on div "What are you looking to do?" at bounding box center [107, 97] width 176 height 17
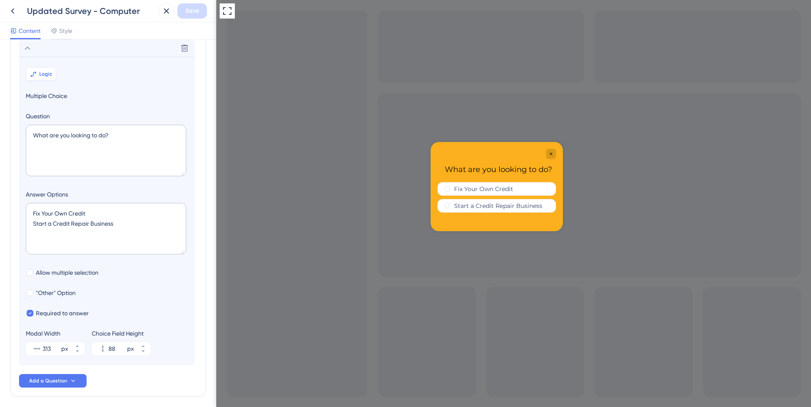
click at [52, 76] on button "Logic" at bounding box center [41, 74] width 30 height 14
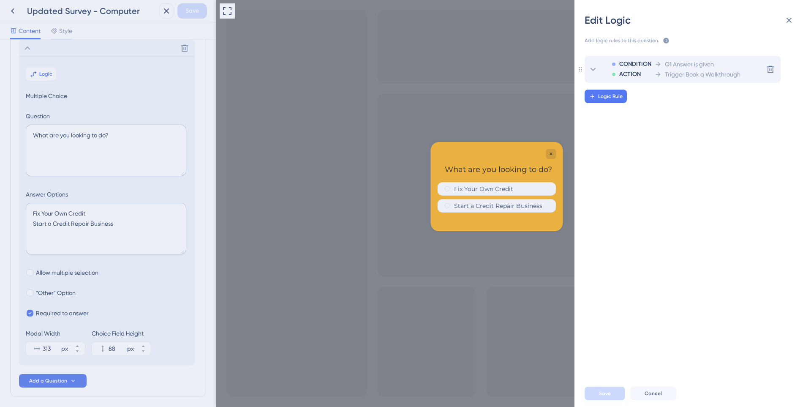
click at [720, 67] on div "Q1 Answer is given" at bounding box center [698, 64] width 86 height 10
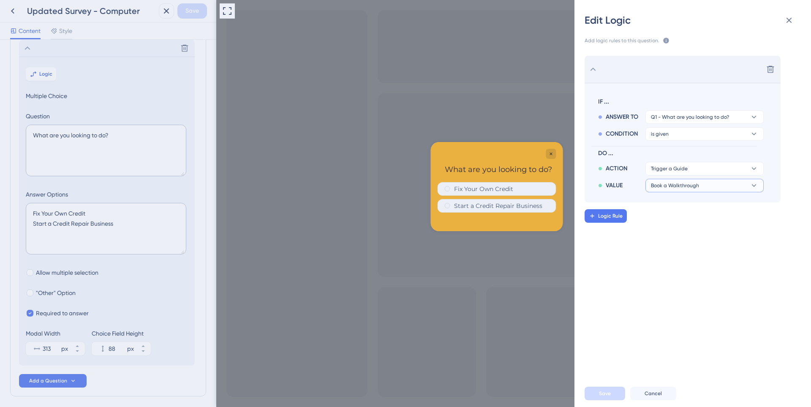
click at [687, 189] on button "Book a Walkthrough" at bounding box center [705, 186] width 118 height 14
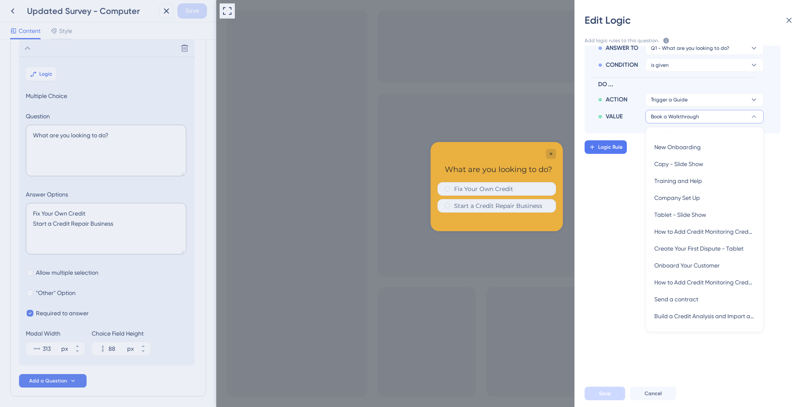
scroll to position [211, 0]
click at [668, 282] on span "Send a contract" at bounding box center [677, 284] width 44 height 10
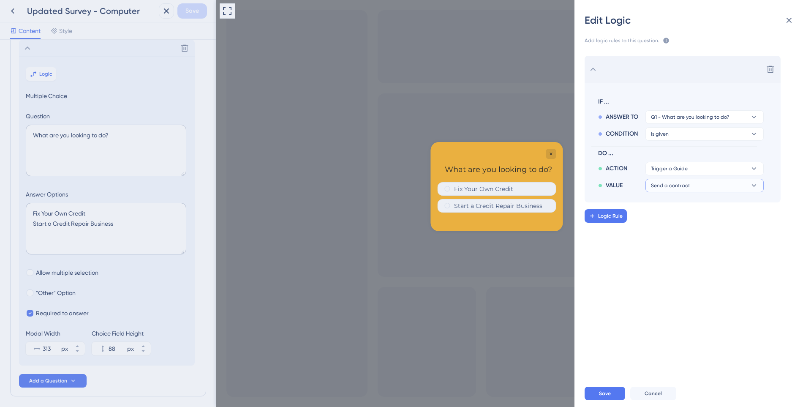
click at [695, 185] on button "Send a contract" at bounding box center [705, 186] width 118 height 14
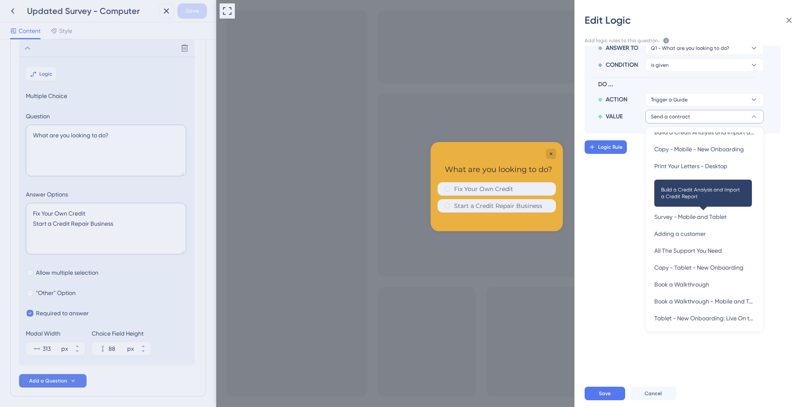
scroll to position [423, 0]
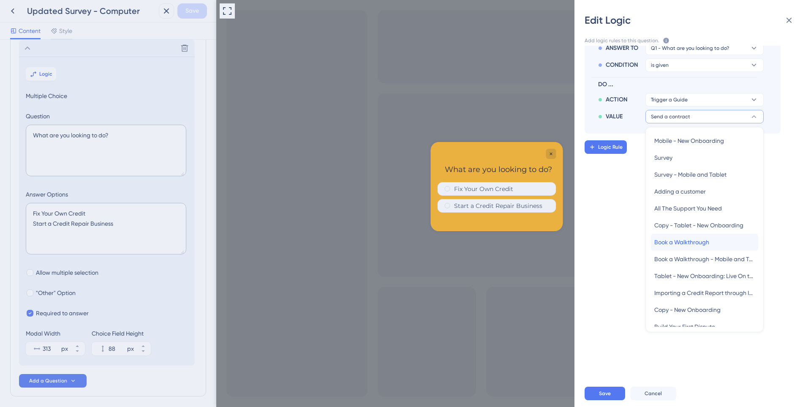
click at [689, 242] on span "Book a Walkthrough" at bounding box center [682, 242] width 55 height 10
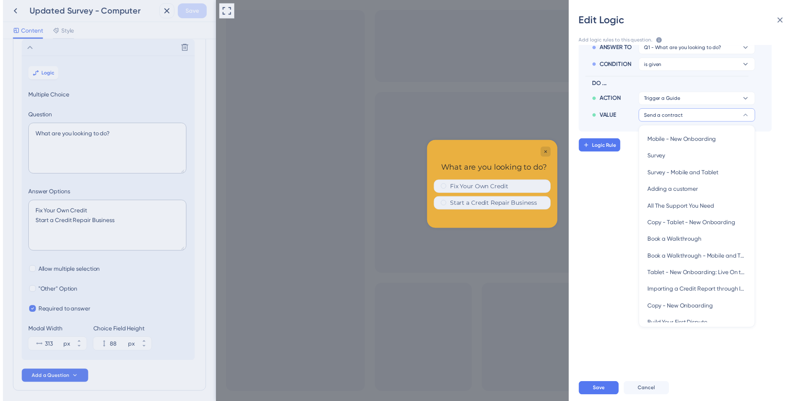
scroll to position [0, 0]
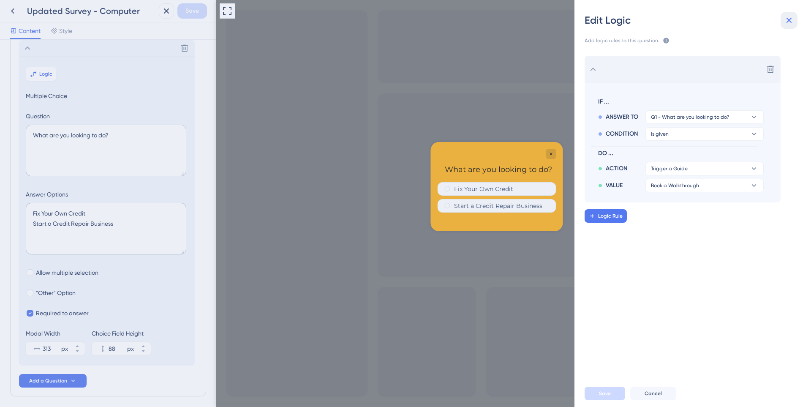
drag, startPoint x: 792, startPoint y: 21, endPoint x: 52, endPoint y: 105, distance: 744.8
click at [792, 21] on icon at bounding box center [789, 20] width 10 height 10
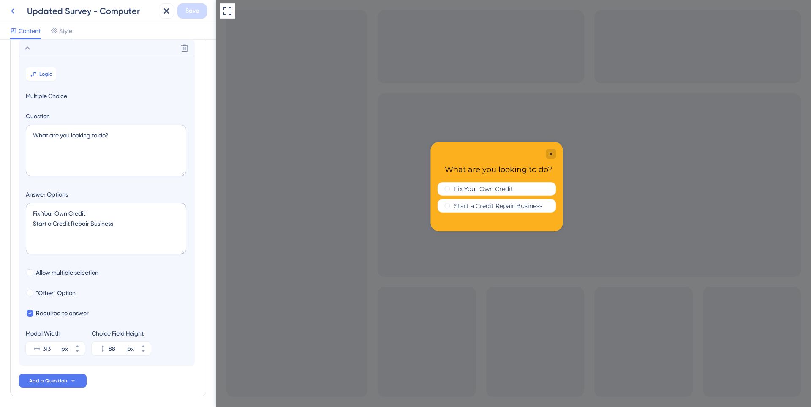
click at [12, 12] on icon at bounding box center [12, 10] width 3 height 5
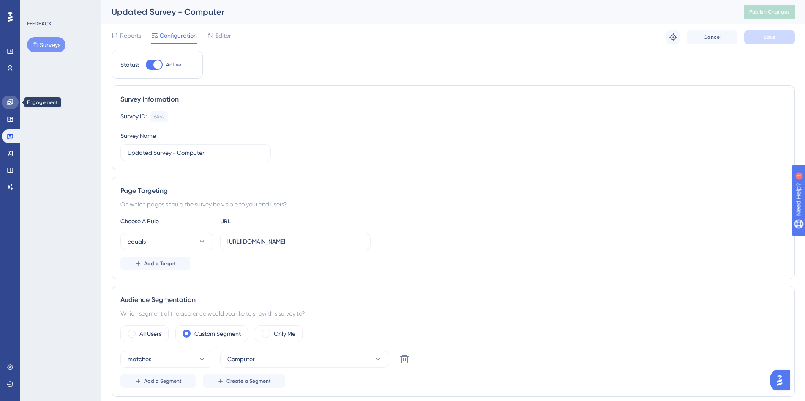
click at [7, 101] on icon at bounding box center [10, 102] width 7 height 7
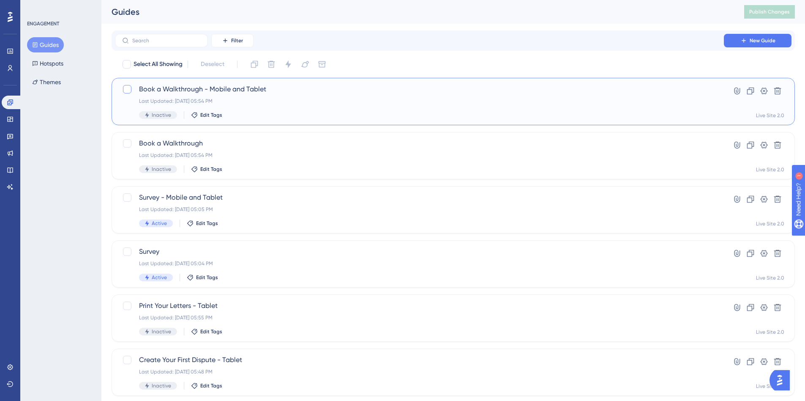
click at [128, 87] on div at bounding box center [127, 89] width 8 height 8
checkbox input "true"
click at [131, 144] on div at bounding box center [127, 143] width 8 height 8
checkbox input "true"
click at [291, 71] on button at bounding box center [288, 64] width 14 height 14
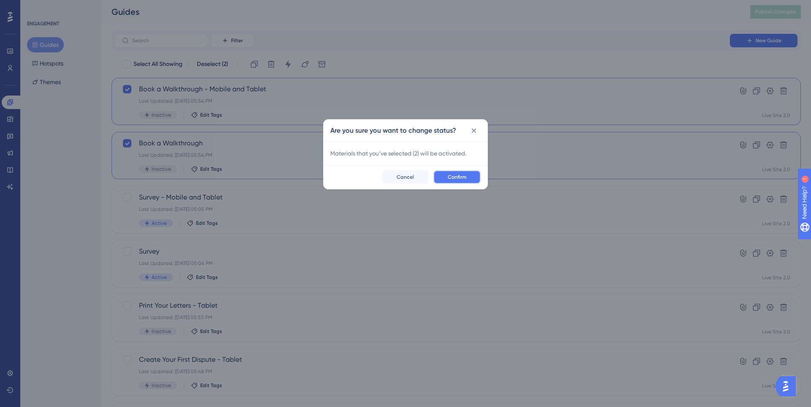
click at [456, 176] on span "Confirm" at bounding box center [457, 177] width 19 height 7
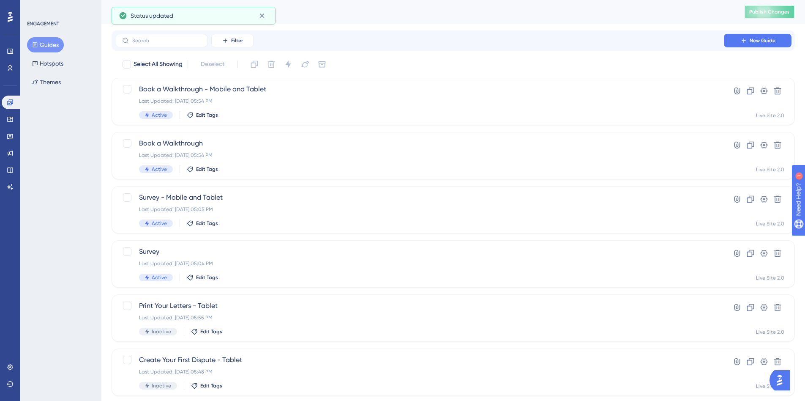
click at [780, 9] on span "Publish Changes" at bounding box center [769, 11] width 41 height 7
click at [13, 380] on button at bounding box center [10, 384] width 17 height 14
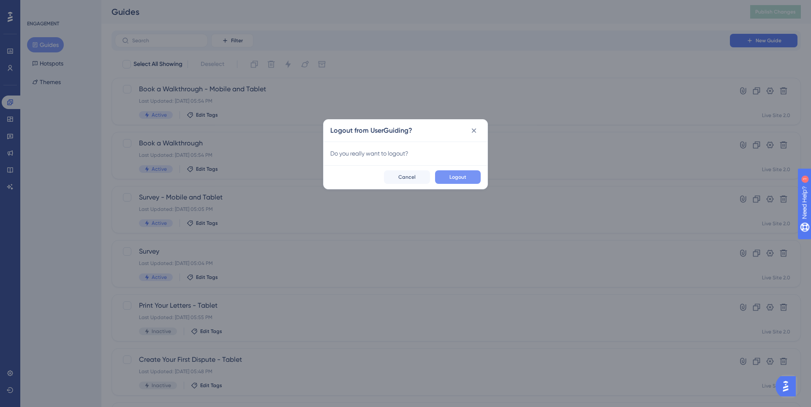
click at [467, 174] on button "Logout" at bounding box center [458, 177] width 46 height 14
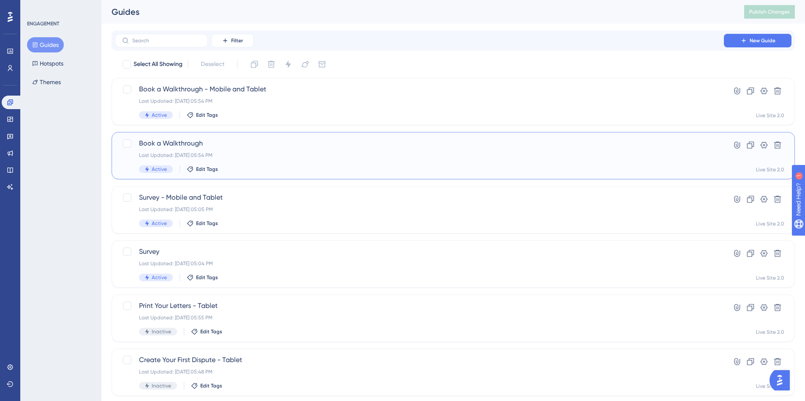
click at [246, 164] on div "Book a Walkthrough Last Updated: [DATE] 05:54 PM Active Edit Tags" at bounding box center [419, 155] width 561 height 35
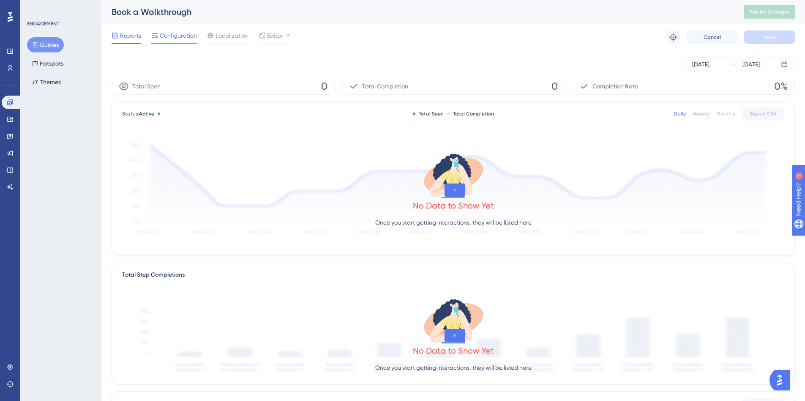
click at [176, 38] on span "Configuration" at bounding box center [178, 35] width 37 height 10
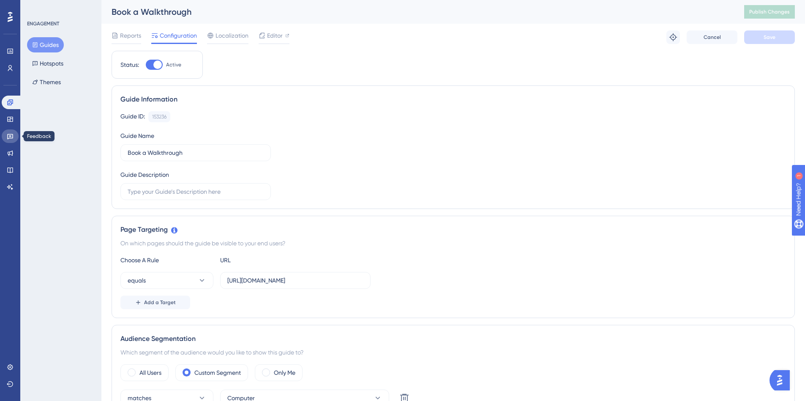
click at [13, 141] on link at bounding box center [10, 136] width 17 height 14
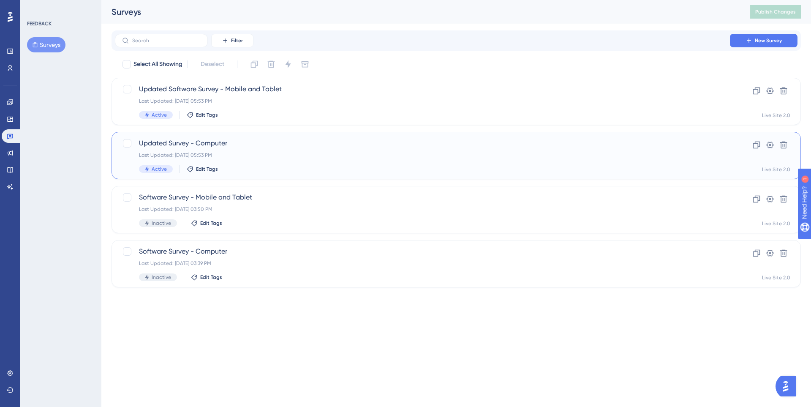
click at [287, 142] on span "Updated Survey - Computer" at bounding box center [422, 143] width 567 height 10
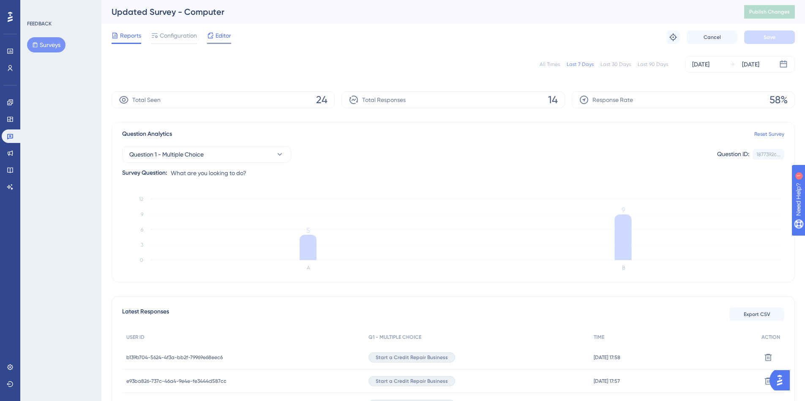
click at [227, 30] on div "Reports Configuration Editor Troubleshoot Cancel Save" at bounding box center [453, 37] width 683 height 27
click at [227, 34] on span "Editor" at bounding box center [224, 35] width 16 height 10
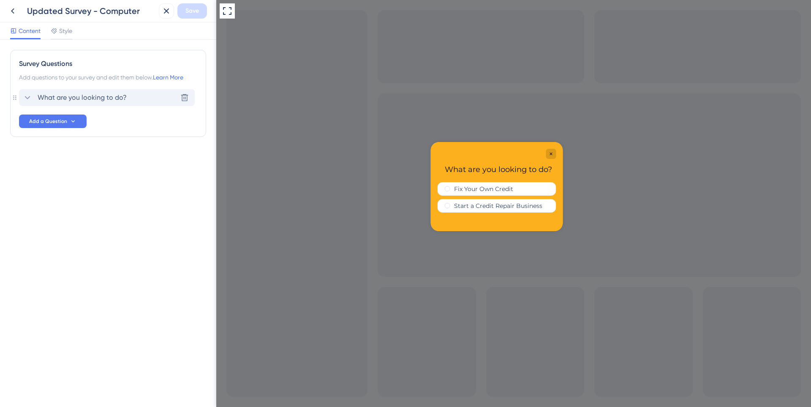
click at [92, 92] on div "What are you looking to do? Delete" at bounding box center [107, 97] width 176 height 17
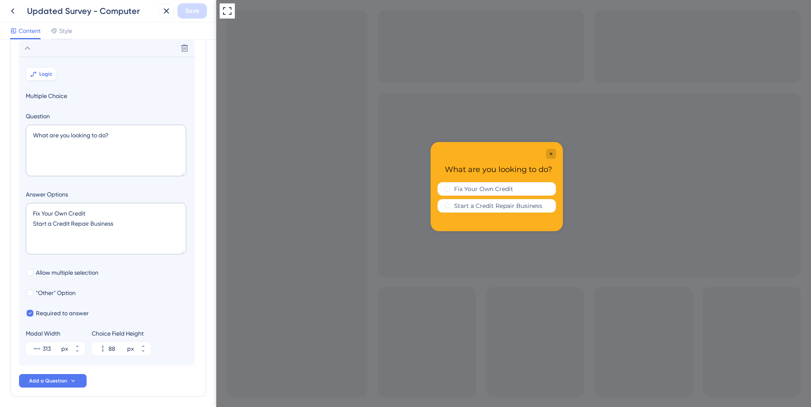
click at [48, 78] on button "Logic" at bounding box center [41, 74] width 30 height 14
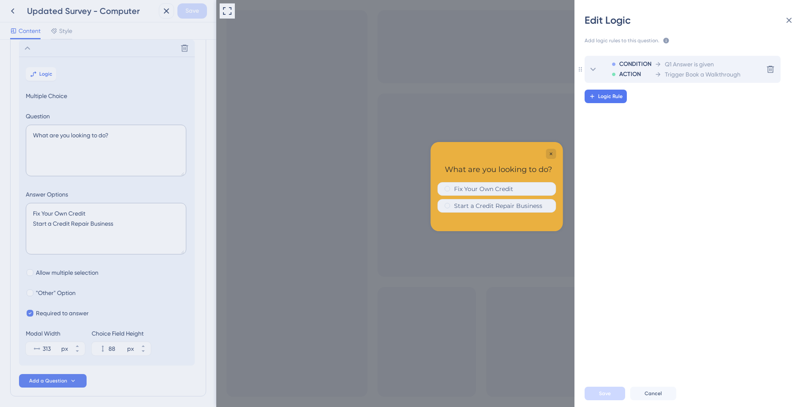
click at [644, 73] on div "ACTION" at bounding box center [632, 74] width 40 height 10
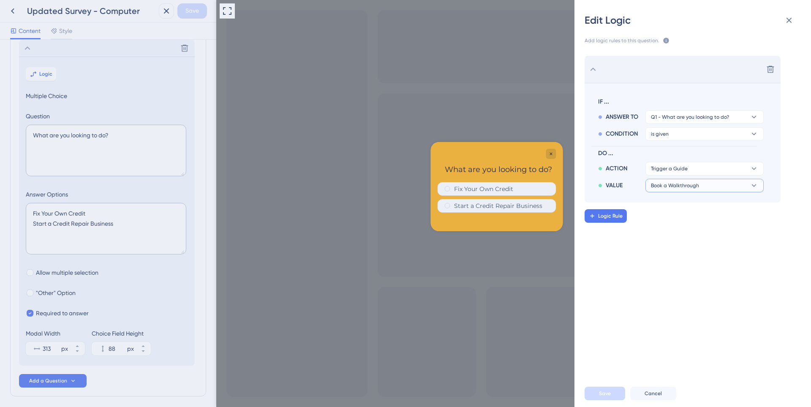
click at [683, 183] on span "Book a Walkthrough" at bounding box center [675, 185] width 48 height 7
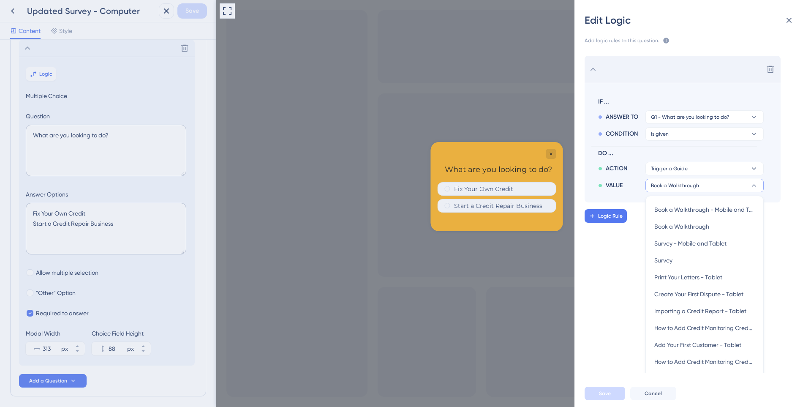
scroll to position [68, 0]
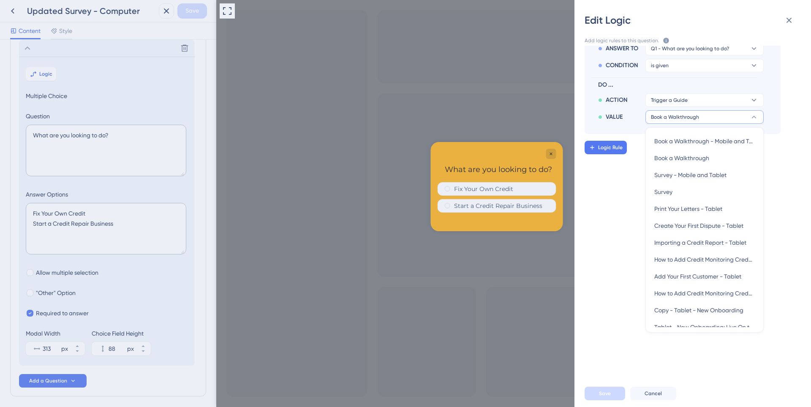
click at [604, 194] on div "Delete IF ... ANSWER TO Q1 - What are you looking to do? CONDITION is given DO …" at bounding box center [696, 210] width 250 height 328
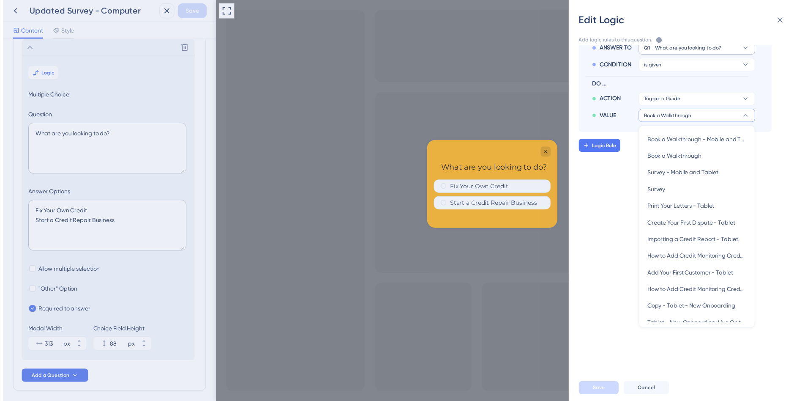
scroll to position [0, 0]
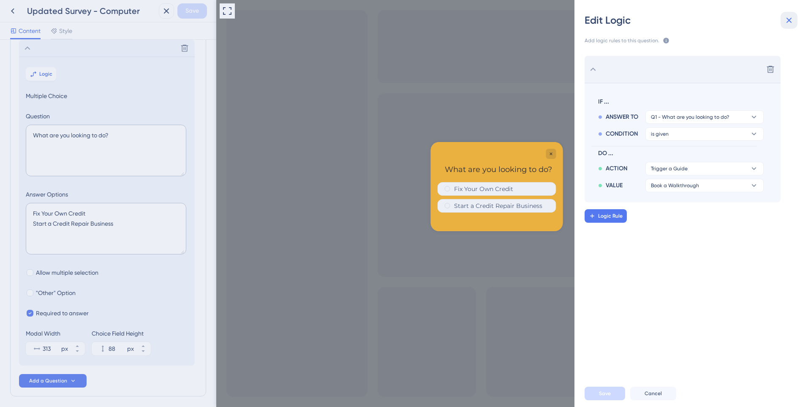
drag, startPoint x: 791, startPoint y: 16, endPoint x: 478, endPoint y: 0, distance: 313.2
click at [791, 16] on icon at bounding box center [789, 20] width 10 height 10
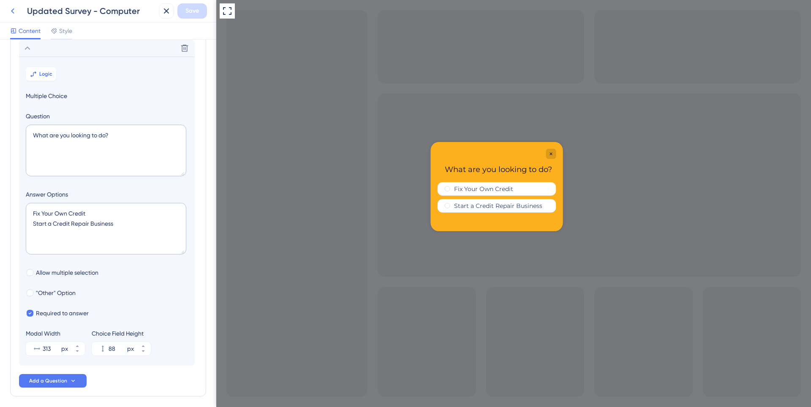
click at [16, 14] on icon at bounding box center [13, 11] width 10 height 10
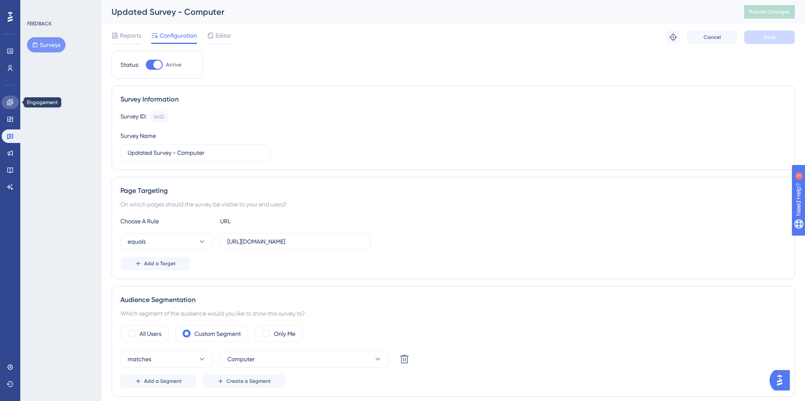
click at [11, 105] on icon at bounding box center [9, 101] width 5 height 5
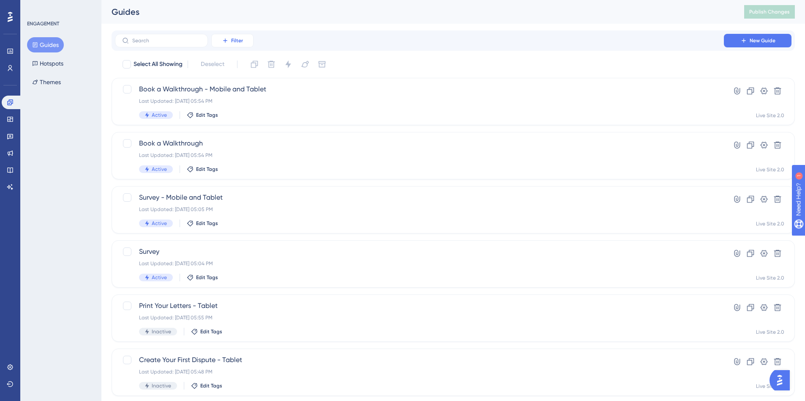
click at [231, 43] on button "Filter" at bounding box center [232, 41] width 42 height 14
click at [231, 116] on span "Status" at bounding box center [232, 115] width 17 height 10
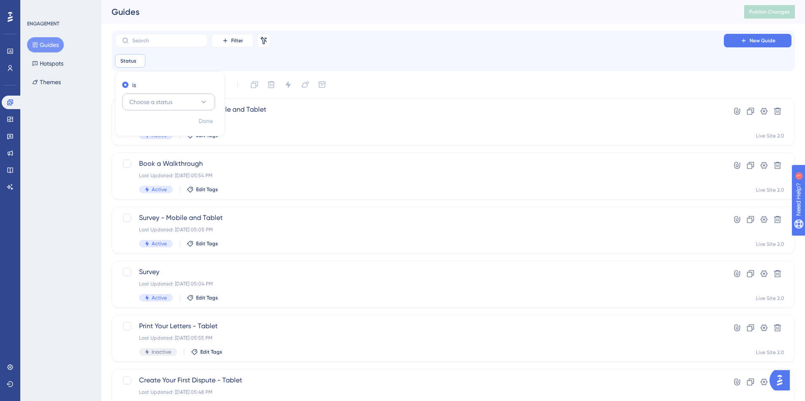
click at [159, 108] on button "Choose a status" at bounding box center [168, 101] width 93 height 17
click at [148, 112] on div "is Choose a status Active Active Inactive Inactive" at bounding box center [169, 96] width 109 height 36
click at [147, 96] on button "Choose a status" at bounding box center [168, 101] width 93 height 17
click at [144, 126] on span "Active" at bounding box center [142, 128] width 17 height 10
click at [207, 120] on span "Done" at bounding box center [206, 121] width 14 height 10
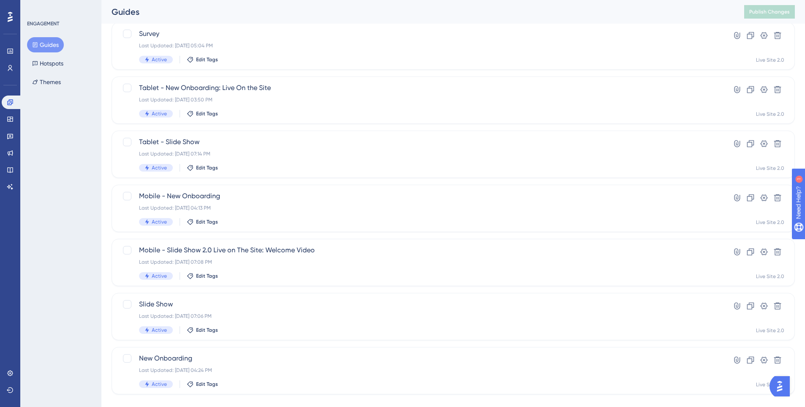
scroll to position [252, 0]
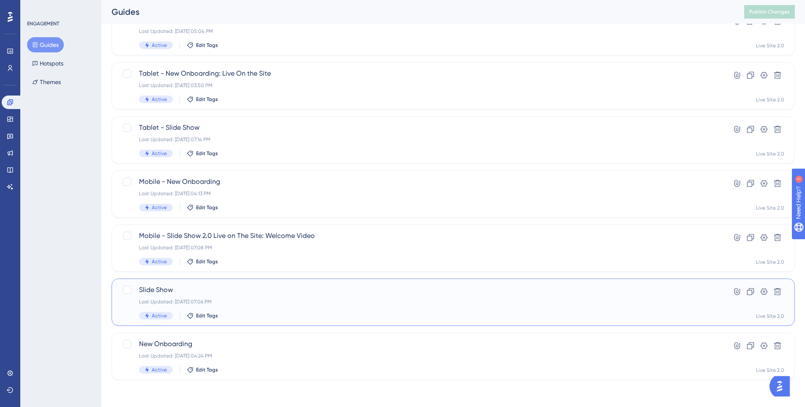
click at [235, 298] on div "Last Updated: Jul 31 2025, 07:06 PM" at bounding box center [419, 301] width 561 height 7
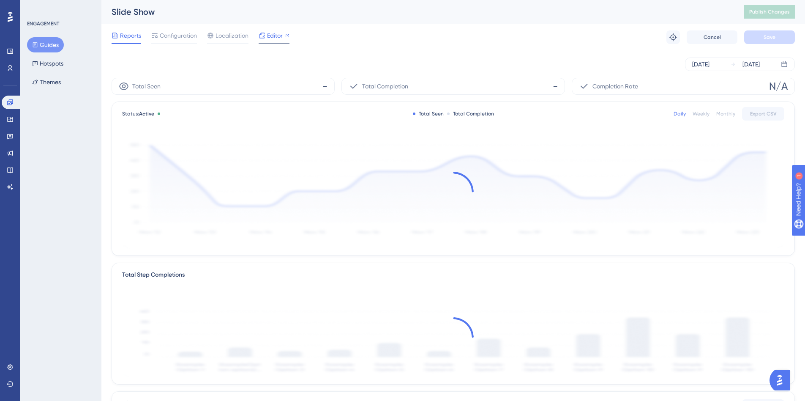
click at [268, 36] on span "Editor" at bounding box center [275, 35] width 16 height 10
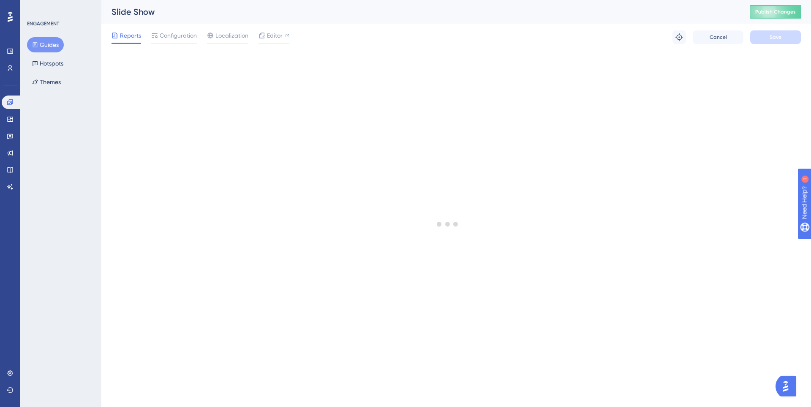
click at [53, 41] on button "Guides" at bounding box center [45, 44] width 37 height 15
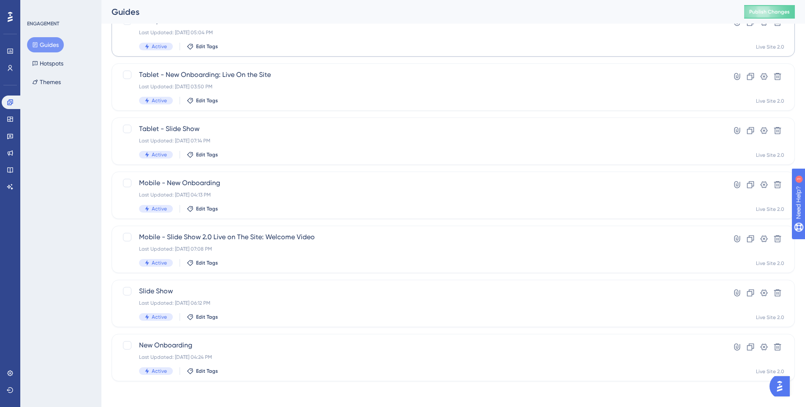
scroll to position [252, 0]
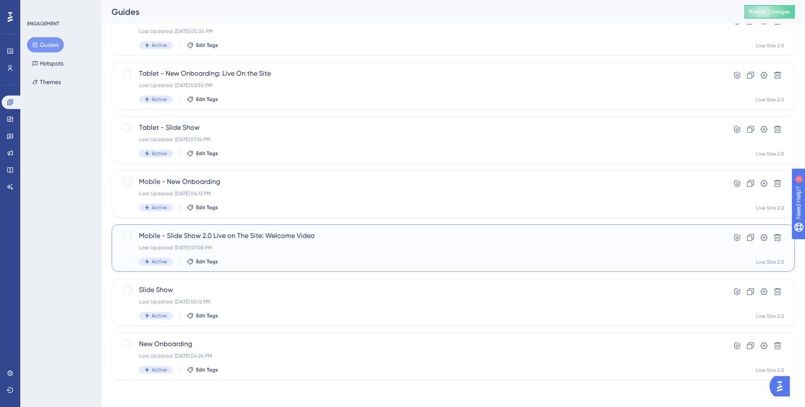
click at [279, 256] on div "Mobile - Slide Show 2.0 Live on The Site: Welcome Video Last Updated: Jul 31 20…" at bounding box center [419, 248] width 561 height 35
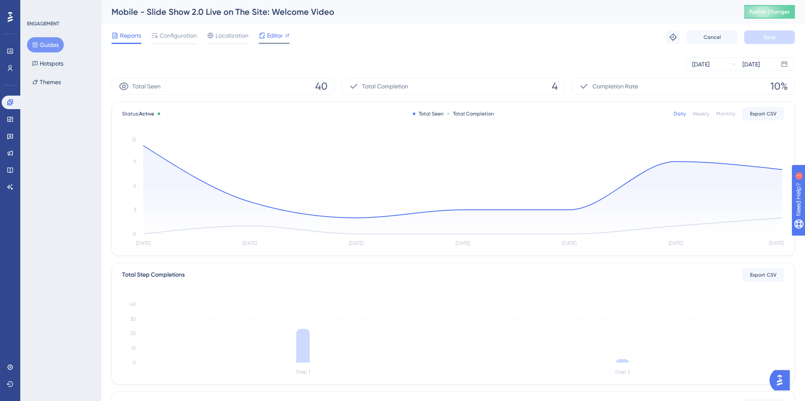
click at [271, 30] on span "Editor" at bounding box center [275, 35] width 16 height 10
click at [767, 16] on button "Publish Changes" at bounding box center [769, 12] width 51 height 14
